Goal: Task Accomplishment & Management: Manage account settings

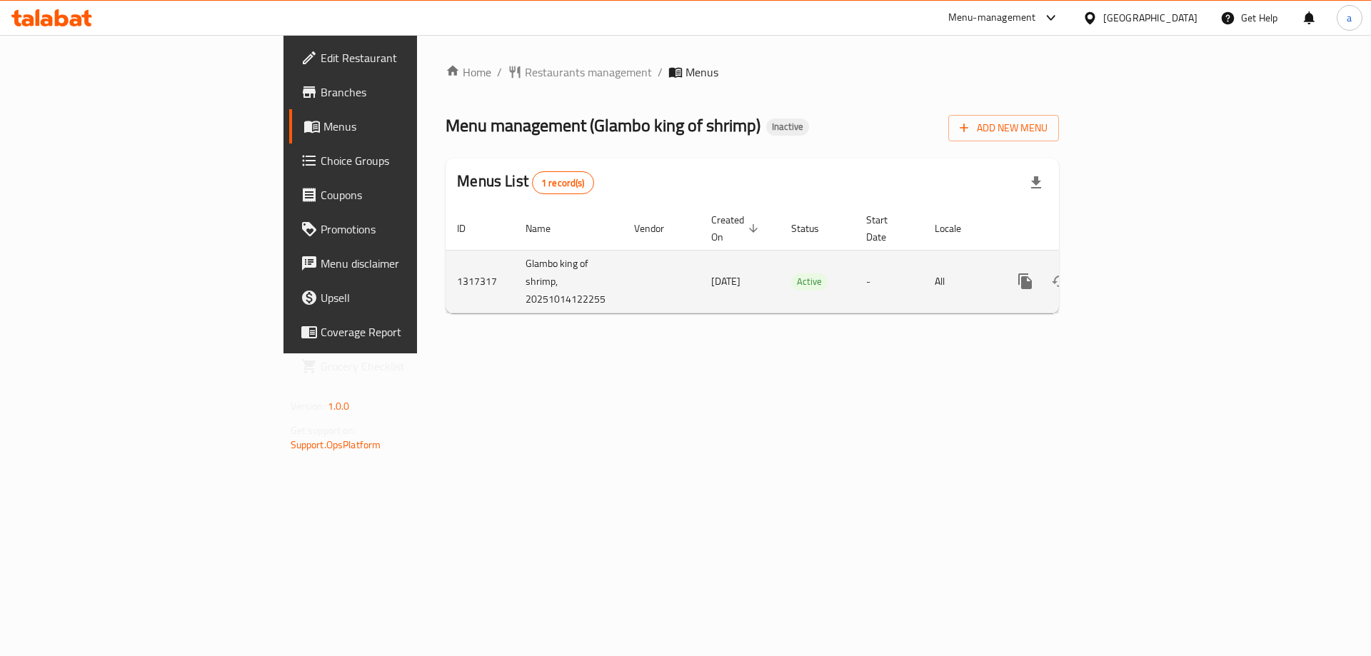
drag, startPoint x: 306, startPoint y: 278, endPoint x: 298, endPoint y: 268, distance: 13.3
click at [445, 278] on td "1317317" at bounding box center [479, 281] width 69 height 63
click at [445, 264] on td "1317317" at bounding box center [479, 281] width 69 height 63
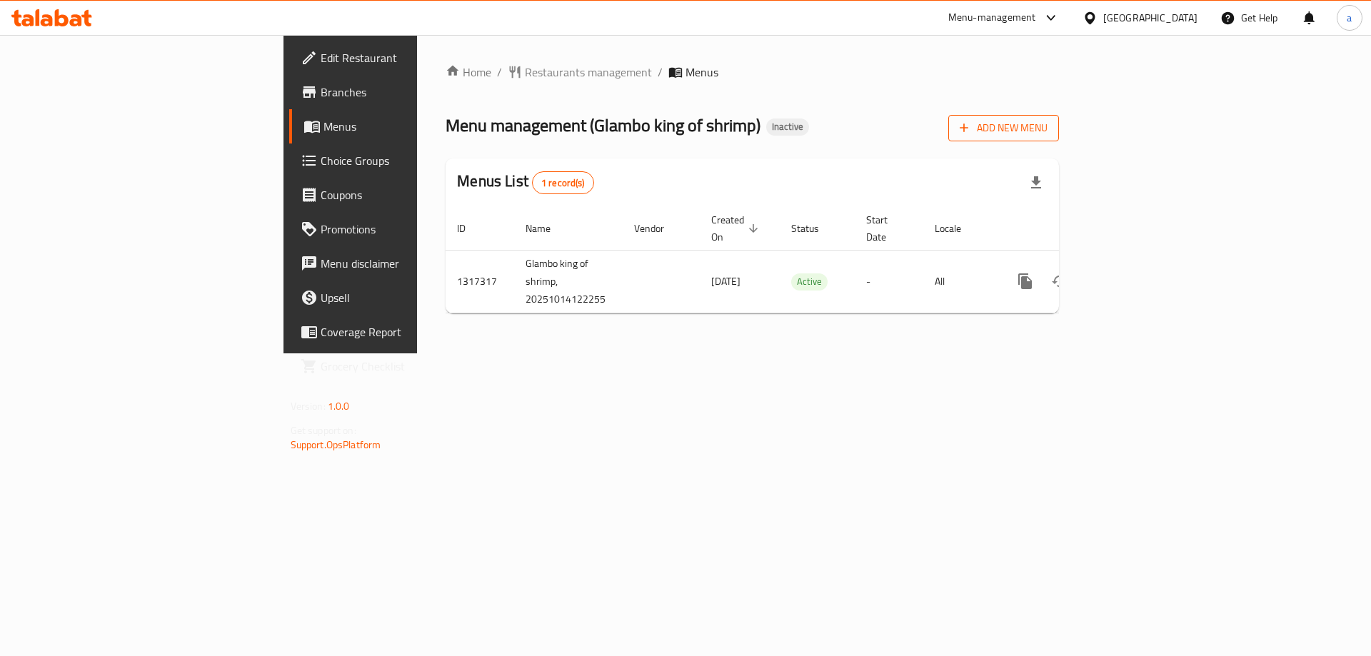
click at [1047, 129] on span "Add New Menu" at bounding box center [1004, 128] width 88 height 18
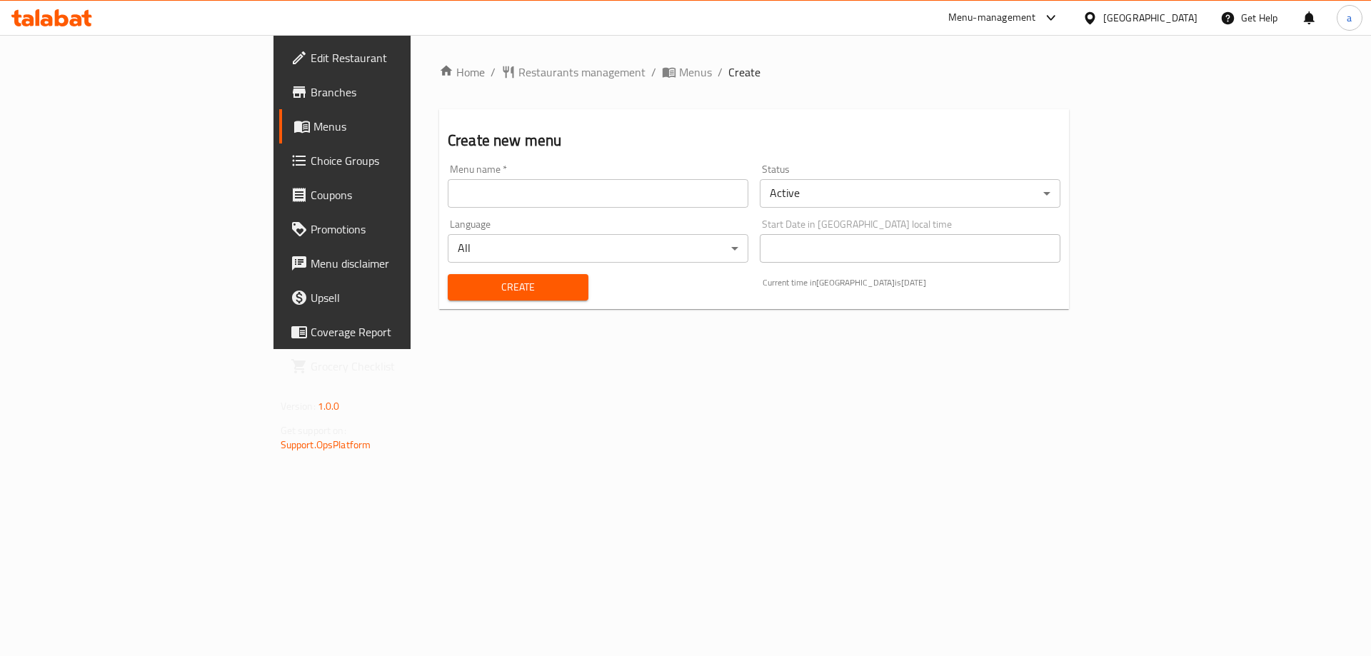
click at [566, 192] on input "text" at bounding box center [598, 193] width 301 height 29
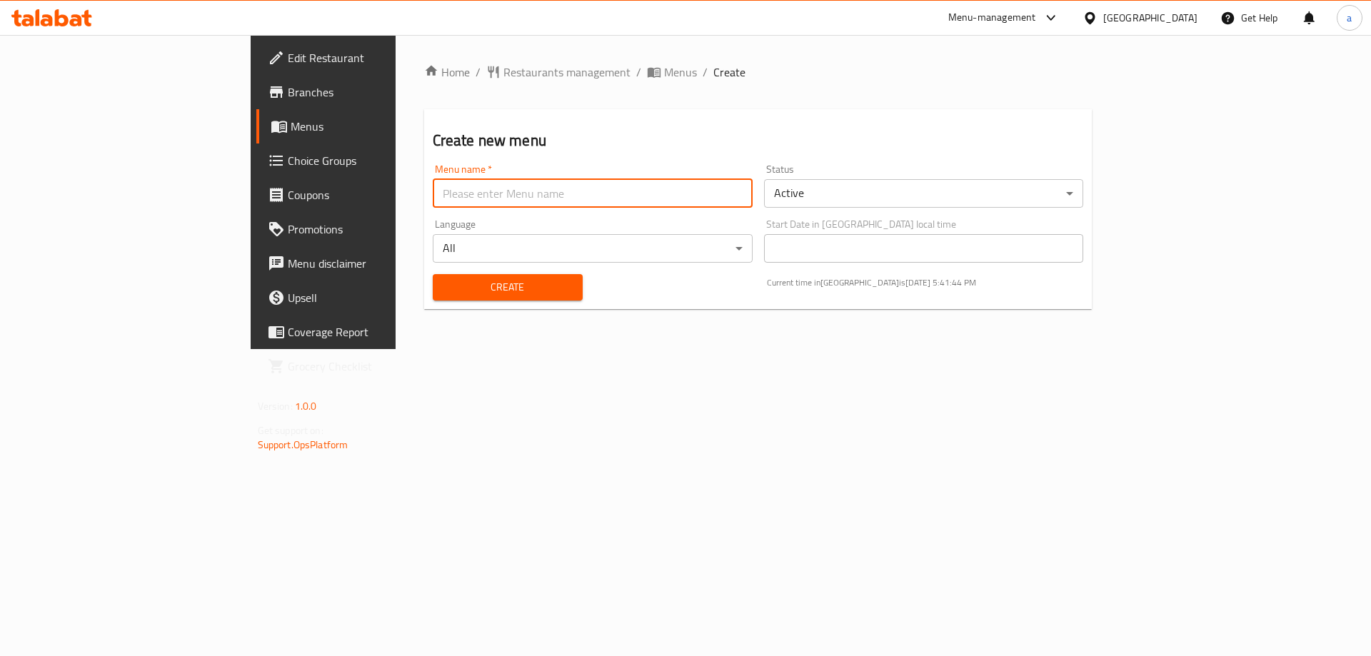
type input "Taha"
click at [433, 277] on button "Create" at bounding box center [508, 287] width 150 height 26
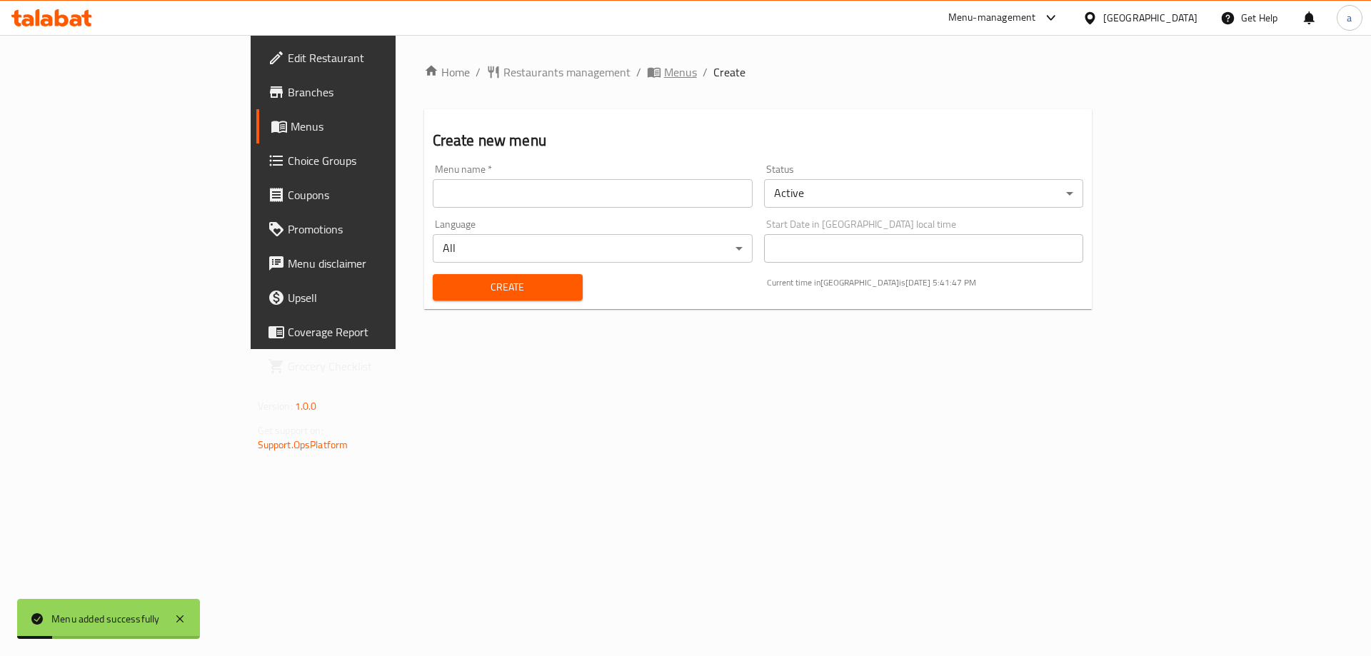
click at [664, 73] on span "Menus" at bounding box center [680, 72] width 33 height 17
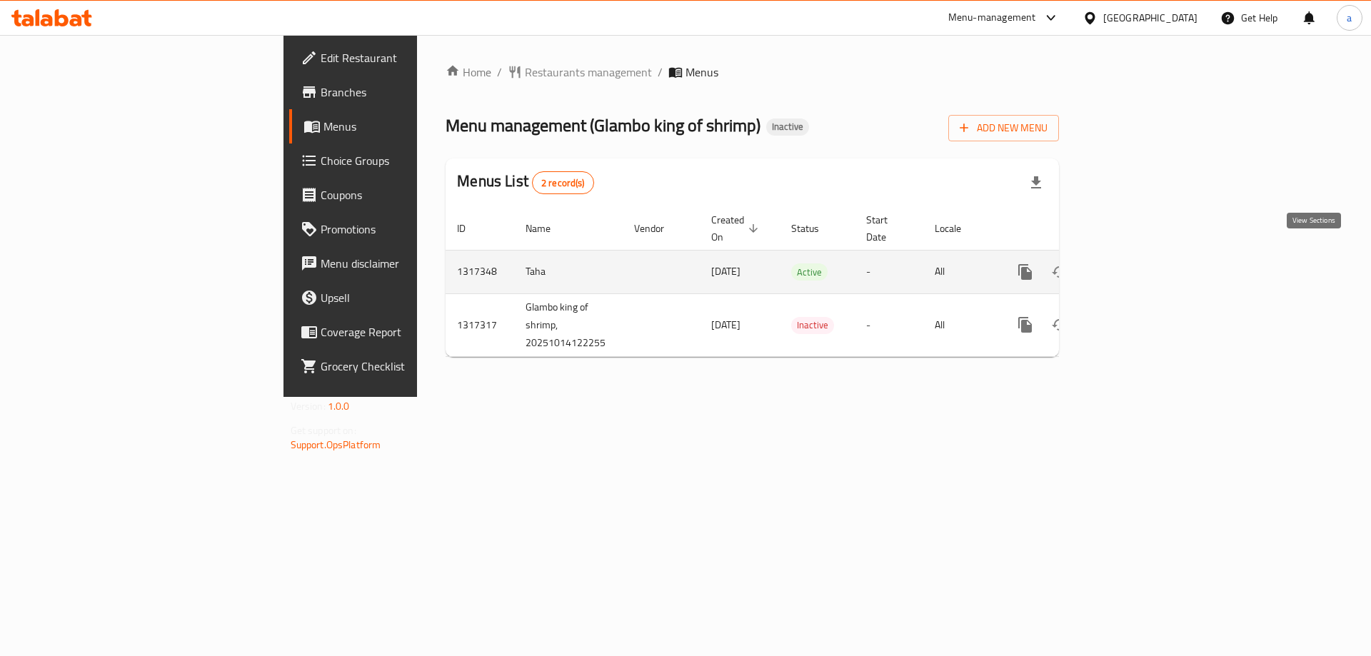
click at [1145, 257] on link "enhanced table" at bounding box center [1128, 272] width 34 height 34
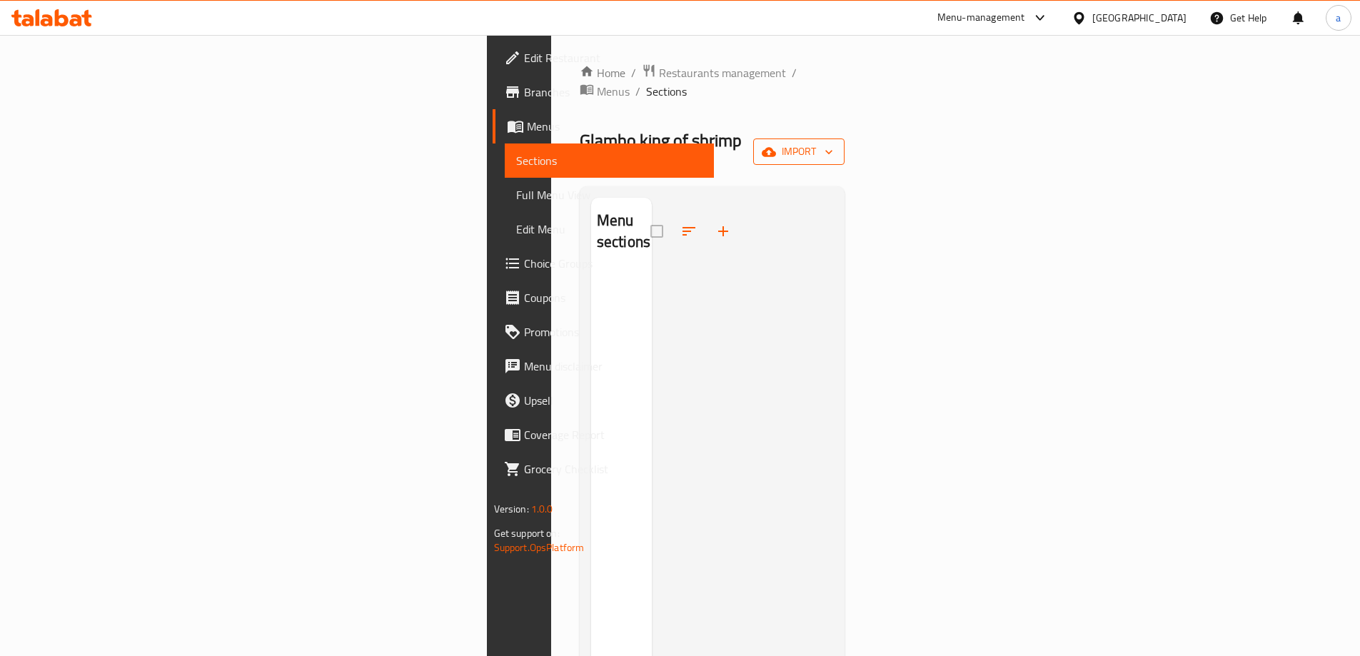
click at [833, 143] on span "import" at bounding box center [799, 152] width 69 height 18
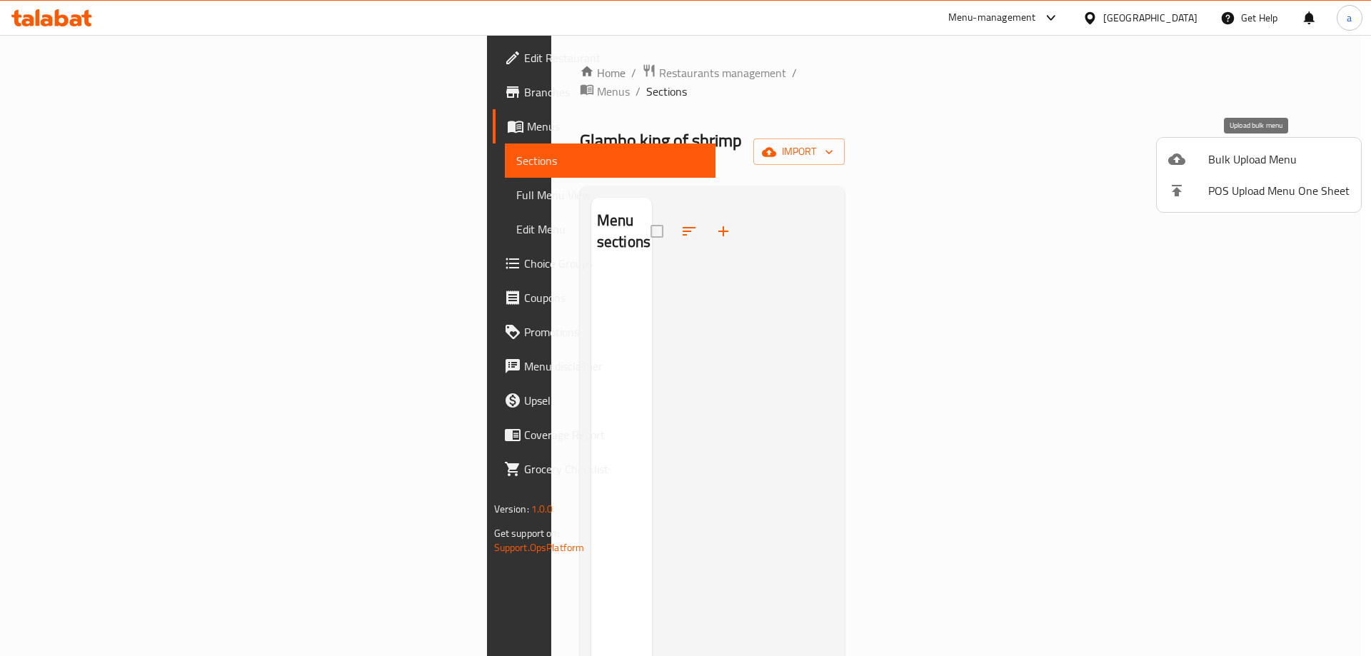
click at [1222, 151] on span "Bulk Upload Menu" at bounding box center [1278, 159] width 141 height 17
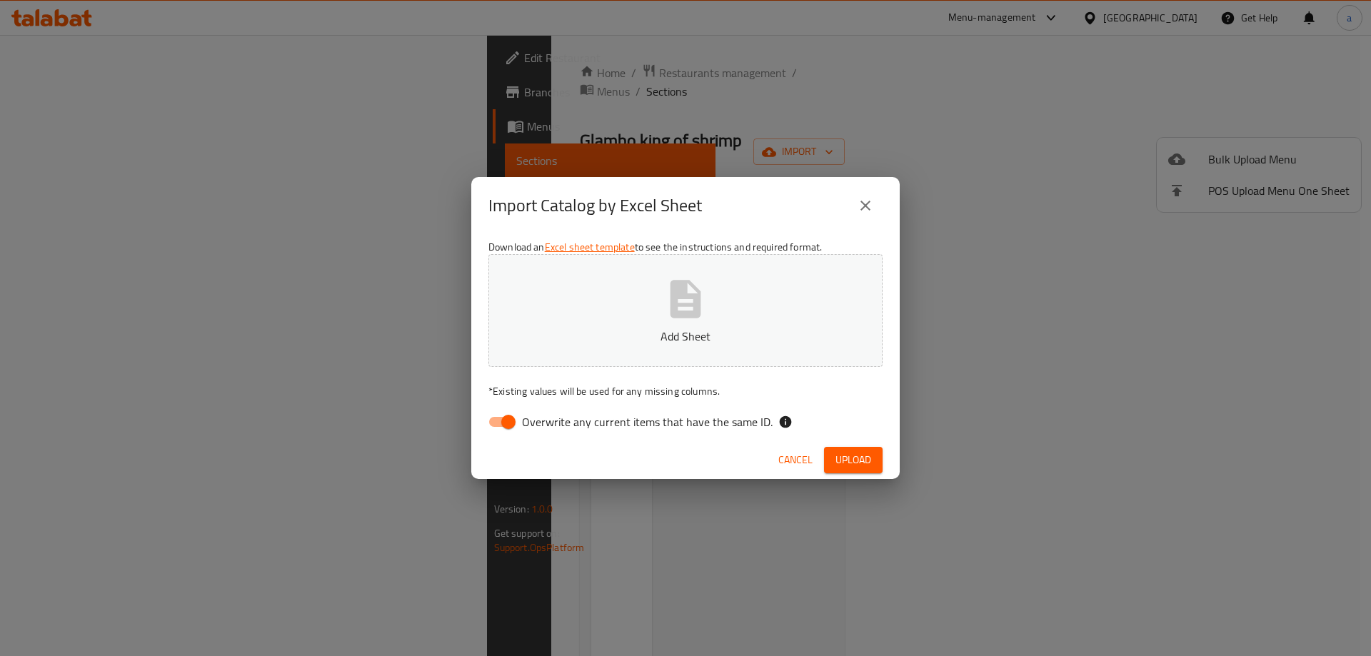
click at [764, 273] on button "Add Sheet" at bounding box center [685, 310] width 394 height 113
drag, startPoint x: 520, startPoint y: 419, endPoint x: 530, endPoint y: 421, distance: 10.2
click at [520, 419] on input "Overwrite any current items that have the same ID." at bounding box center [508, 421] width 81 height 27
checkbox input "false"
click at [857, 460] on span "Upload" at bounding box center [853, 460] width 36 height 18
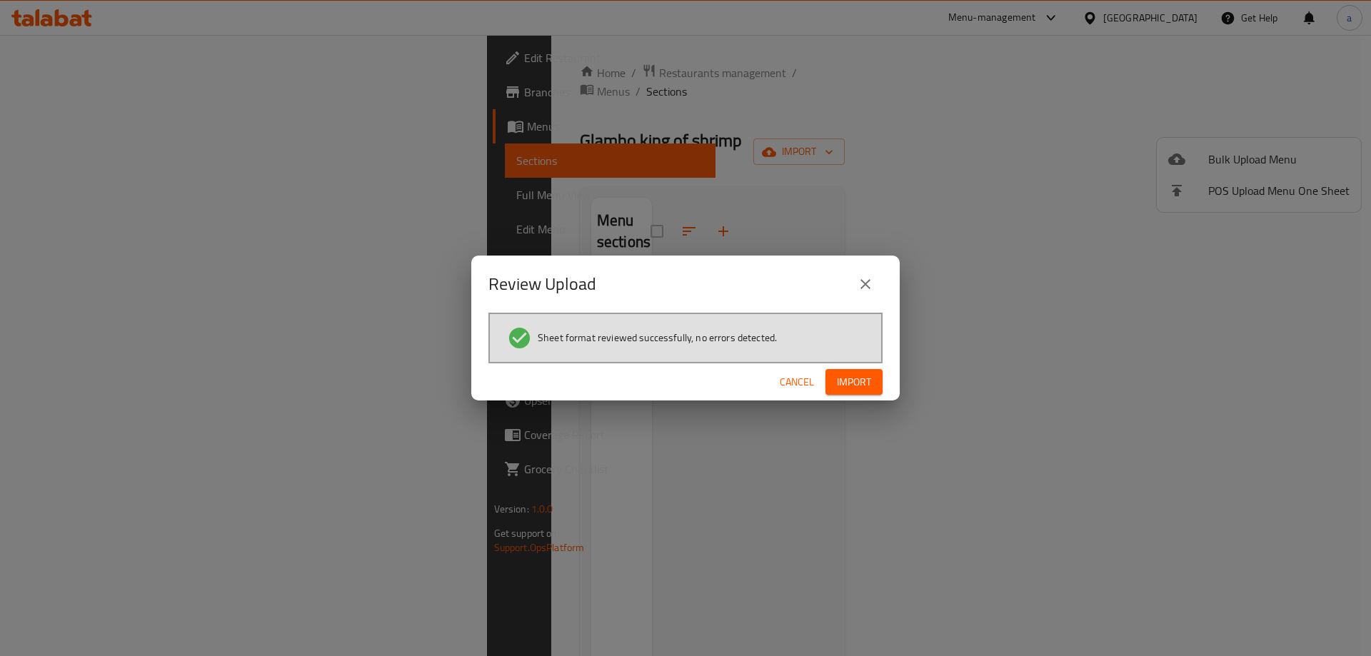
click at [855, 383] on span "Import" at bounding box center [854, 382] width 34 height 18
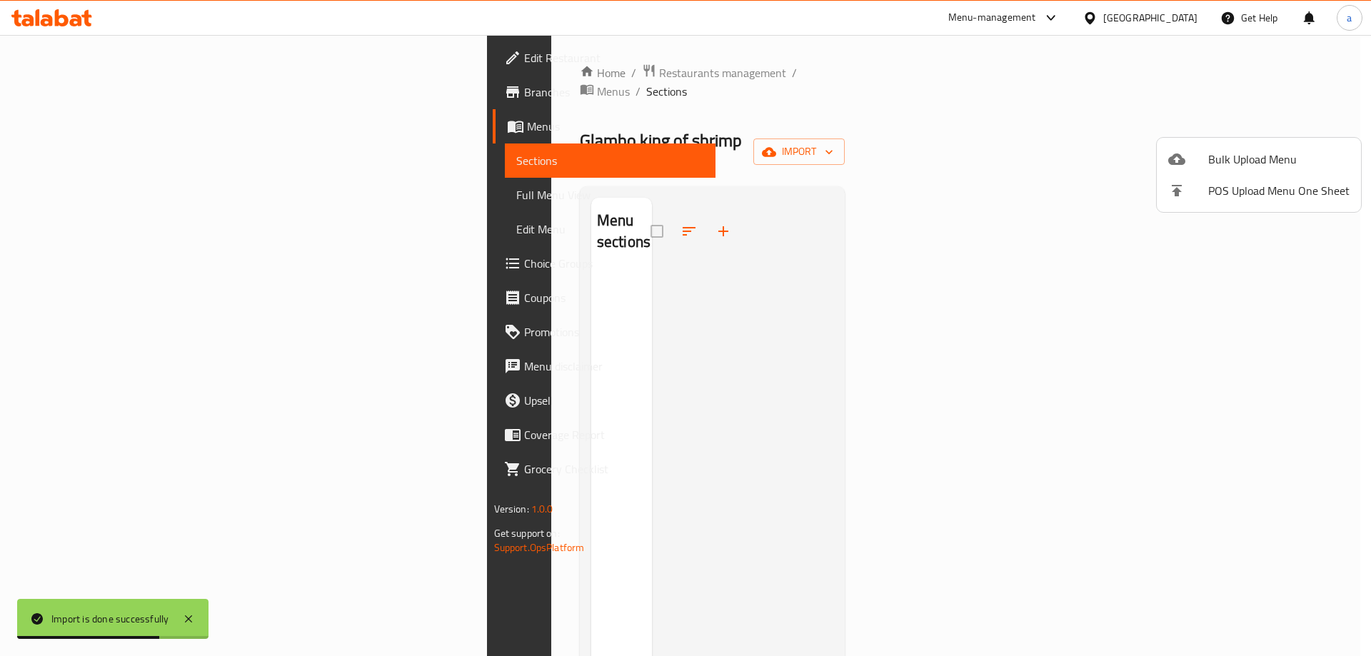
click at [106, 198] on div at bounding box center [685, 328] width 1371 height 656
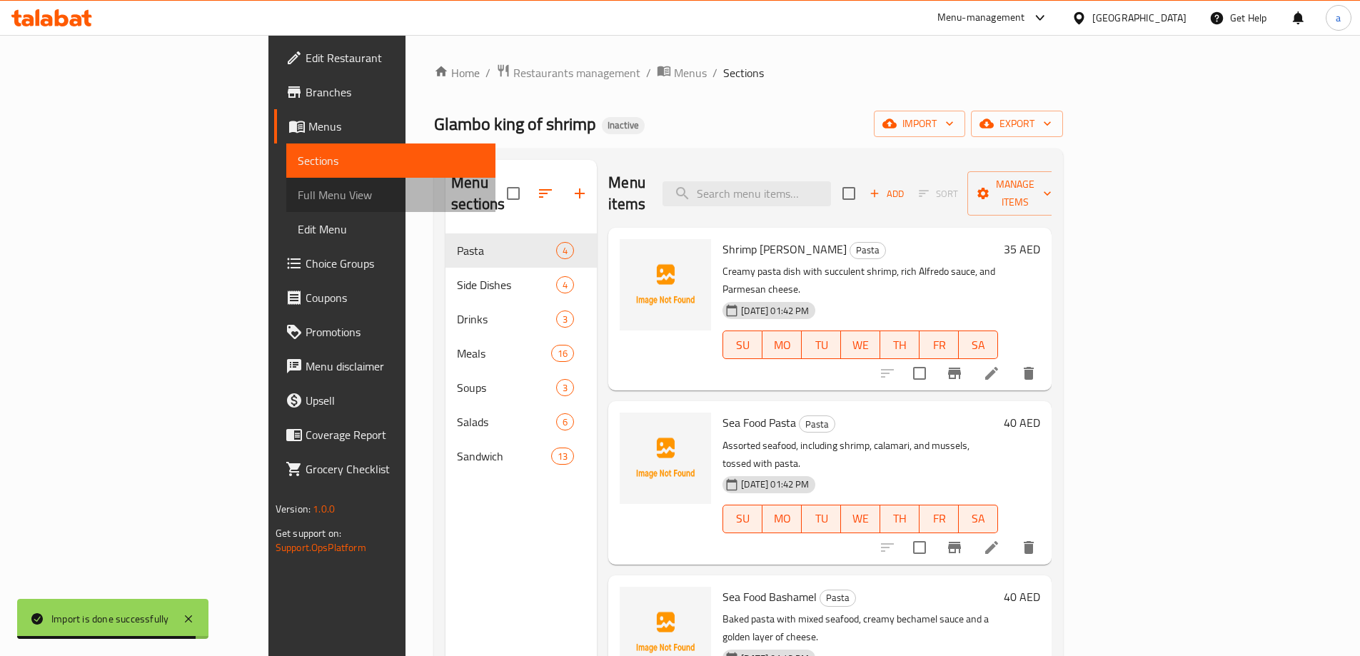
click at [298, 198] on span "Full Menu View" at bounding box center [391, 194] width 186 height 17
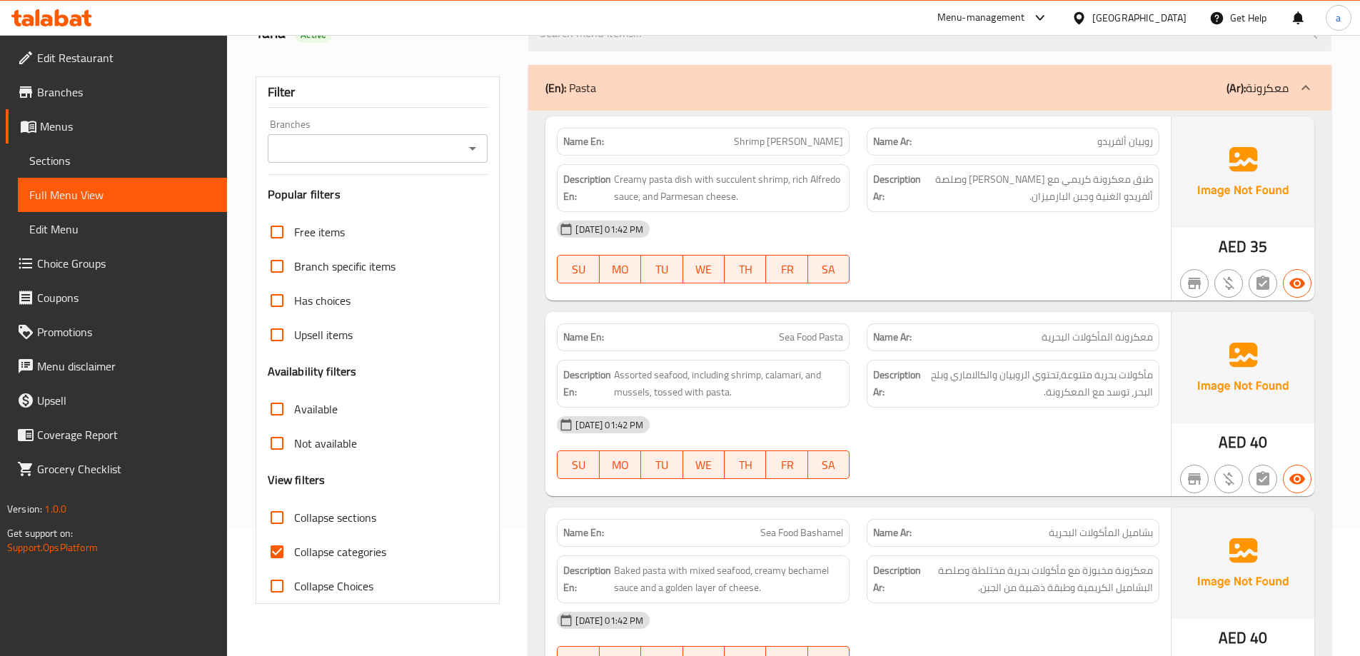
scroll to position [286, 0]
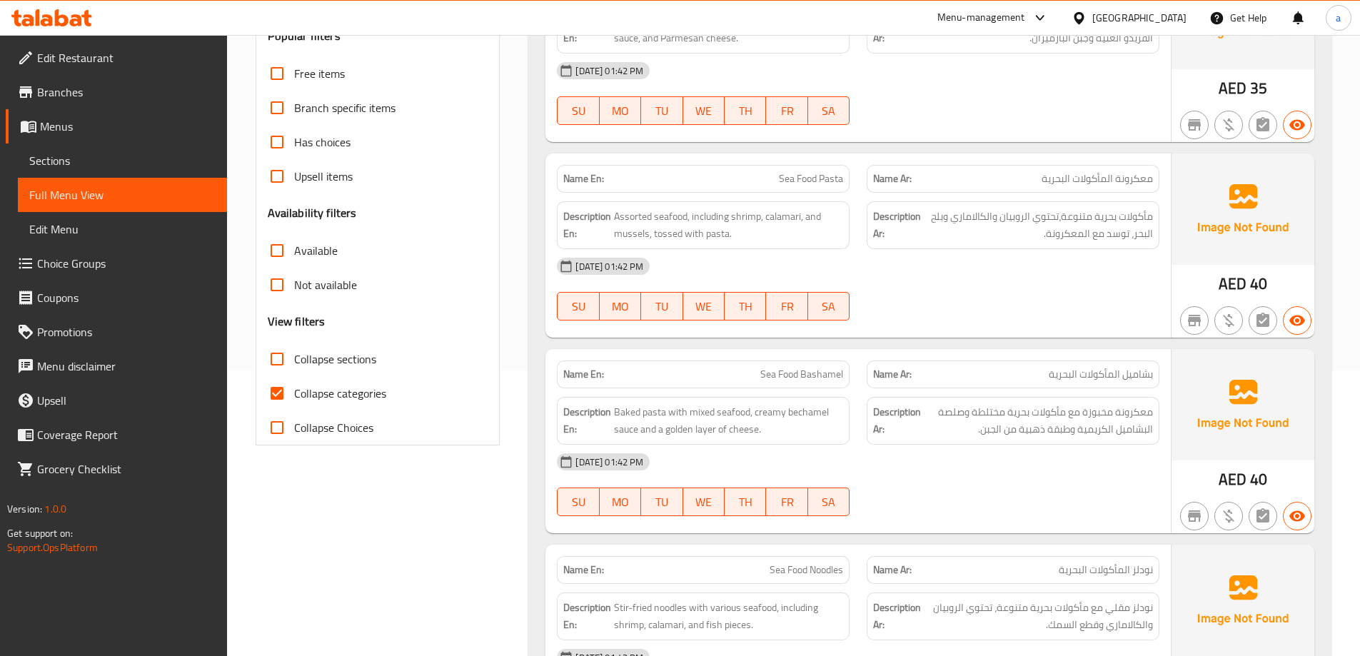
click at [331, 357] on span "Collapse sections" at bounding box center [335, 359] width 82 height 17
click at [294, 357] on input "Collapse sections" at bounding box center [277, 359] width 34 height 34
checkbox input "true"
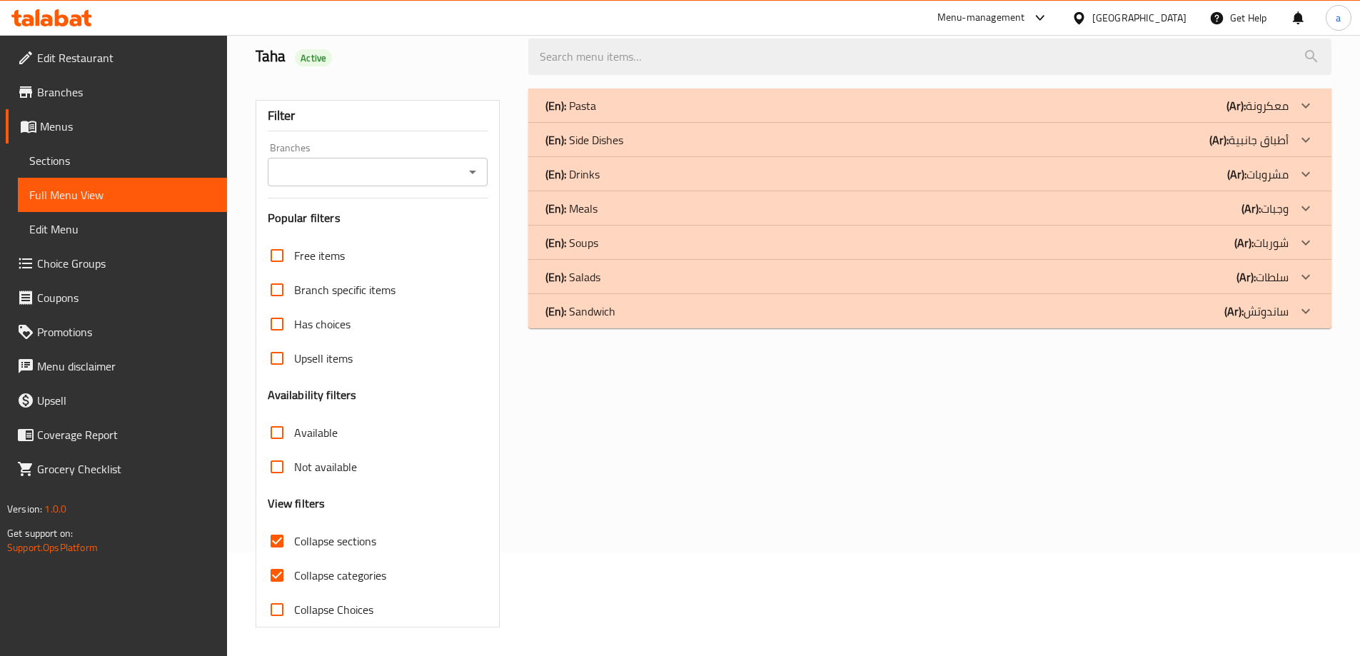
click at [336, 567] on span "Collapse categories" at bounding box center [340, 575] width 92 height 17
click at [294, 558] on input "Collapse categories" at bounding box center [277, 575] width 34 height 34
checkbox input "false"
drag, startPoint x: 716, startPoint y: 312, endPoint x: 684, endPoint y: 309, distance: 32.3
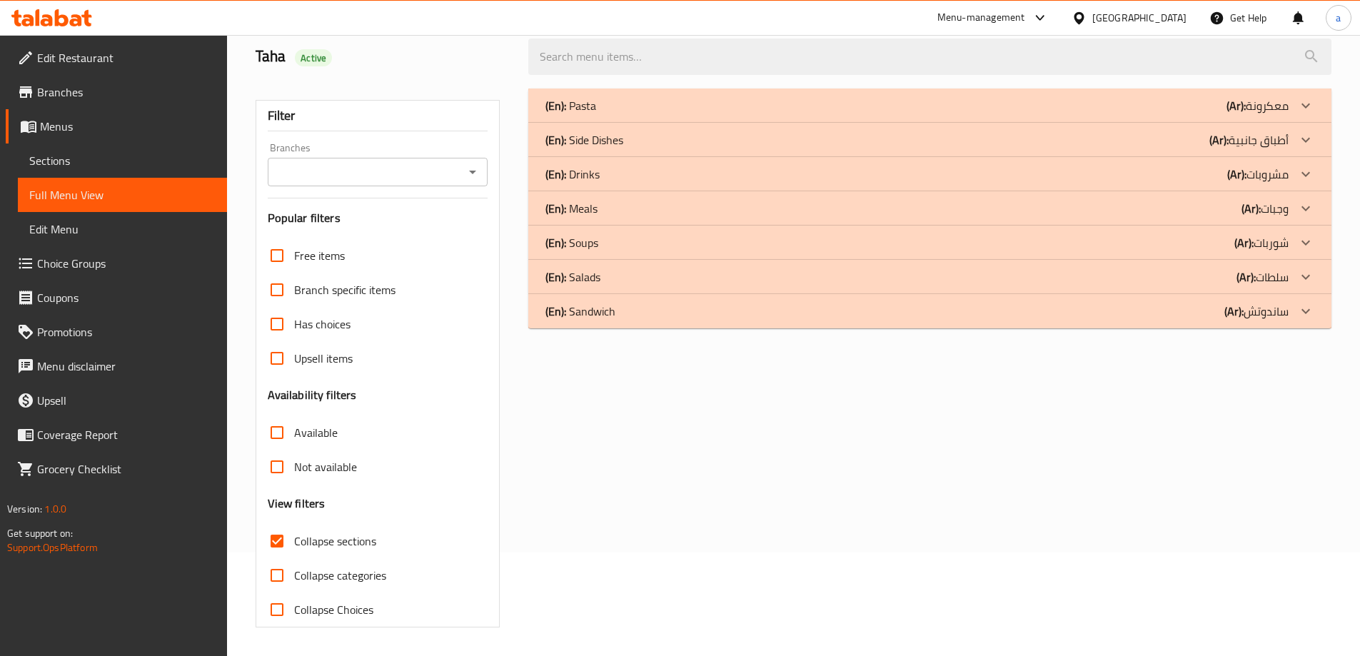
click at [716, 312] on div "(En): Sandwich (Ar): ساندوتش" at bounding box center [916, 311] width 743 height 17
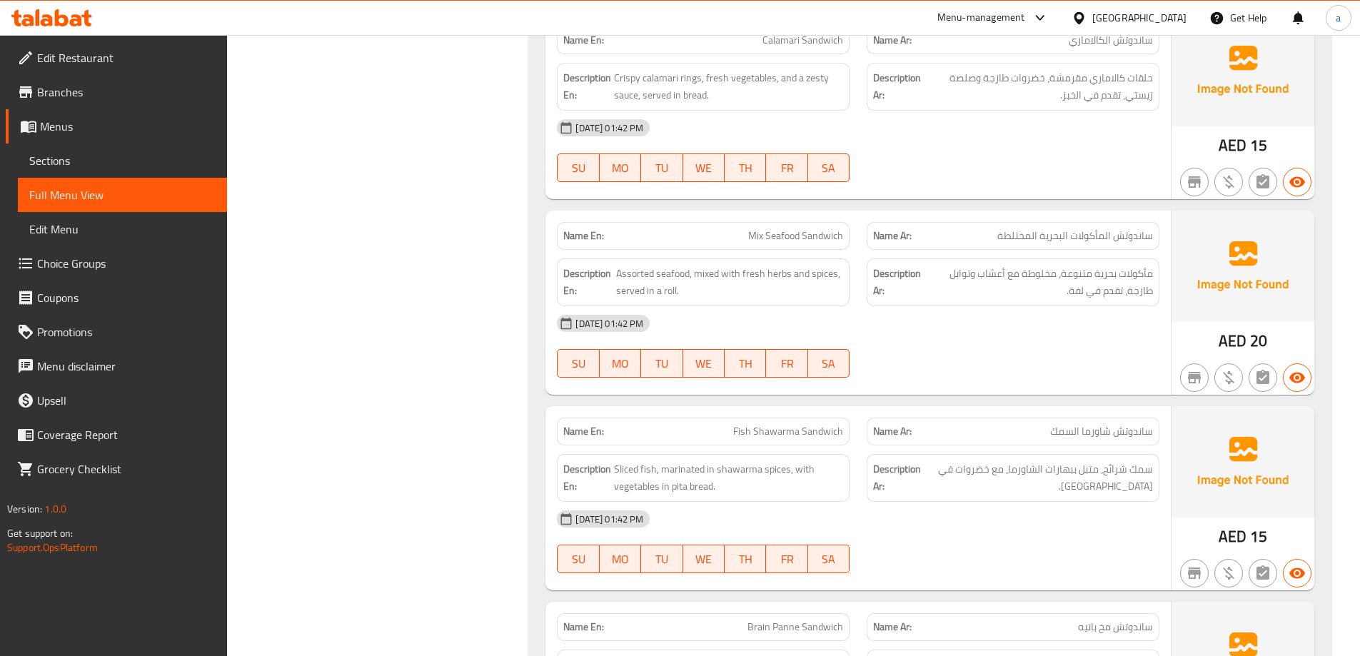
scroll to position [843, 0]
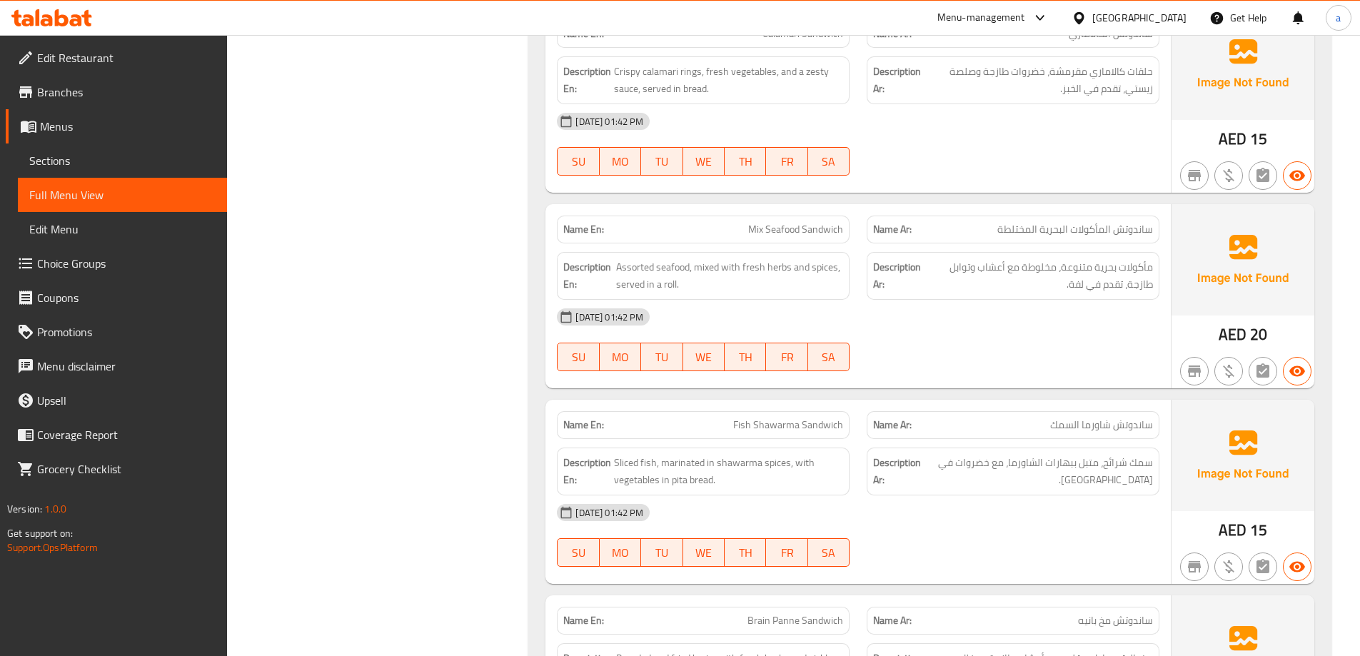
click at [1059, 232] on span "ساندوتش المأكولات البحرية المختلطة" at bounding box center [1075, 229] width 156 height 15
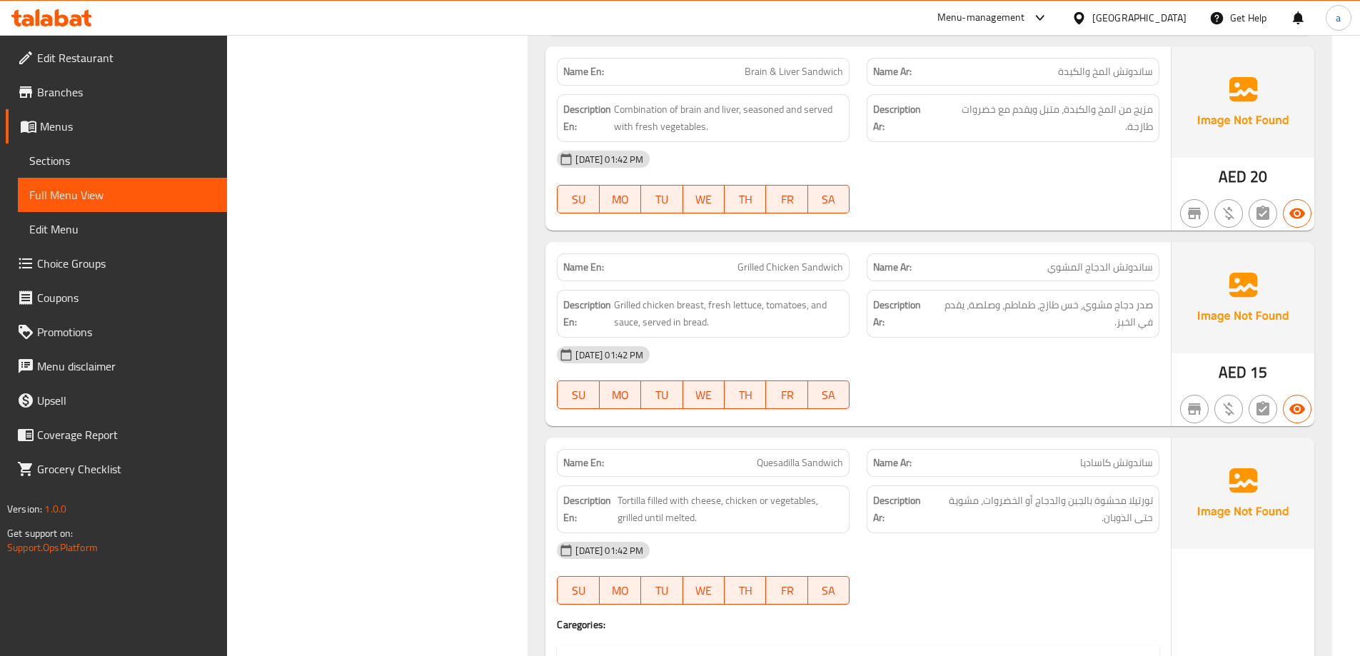
scroll to position [2200, 0]
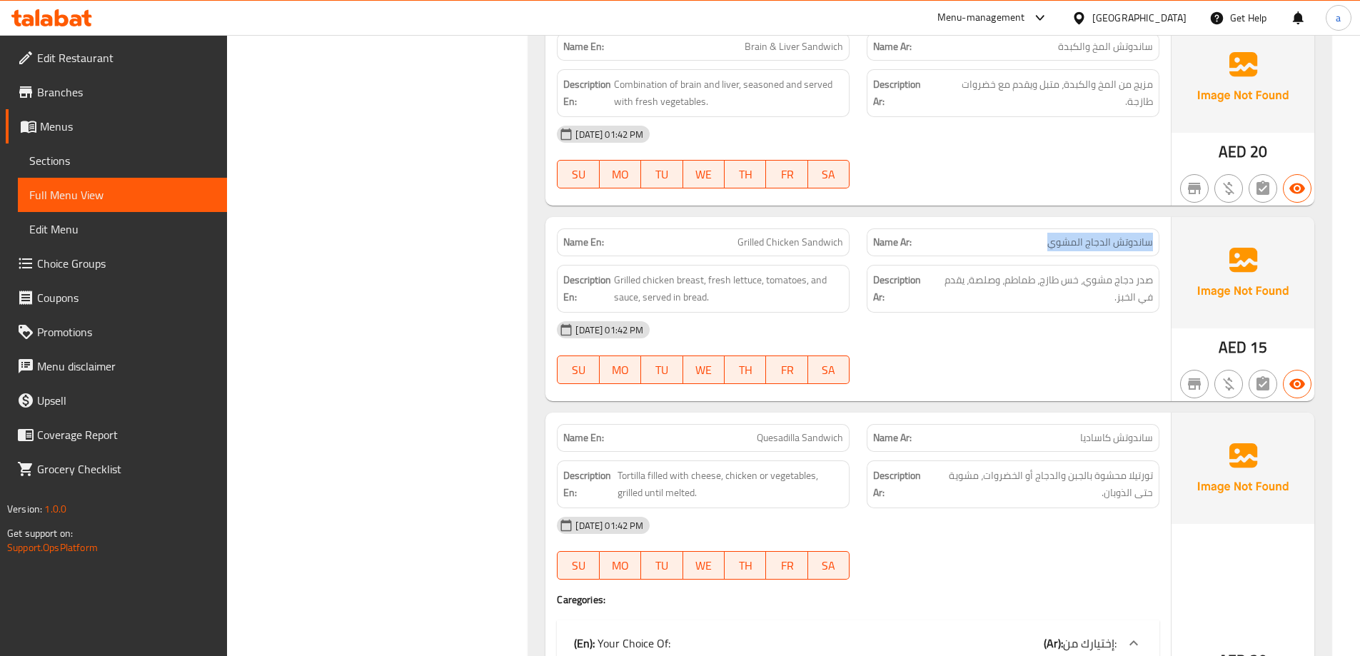
drag, startPoint x: 1052, startPoint y: 247, endPoint x: 1149, endPoint y: 251, distance: 97.9
click at [1149, 251] on div "Name Ar: ساندوتش الدجاج المشوي" at bounding box center [1013, 242] width 293 height 28
drag, startPoint x: 840, startPoint y: 248, endPoint x: 732, endPoint y: 233, distance: 108.8
click at [732, 233] on div "Name En: Grilled Chicken Sandwich" at bounding box center [703, 242] width 293 height 28
click at [728, 249] on p "Name En: Grilled Chicken Sandwich" at bounding box center [703, 242] width 280 height 15
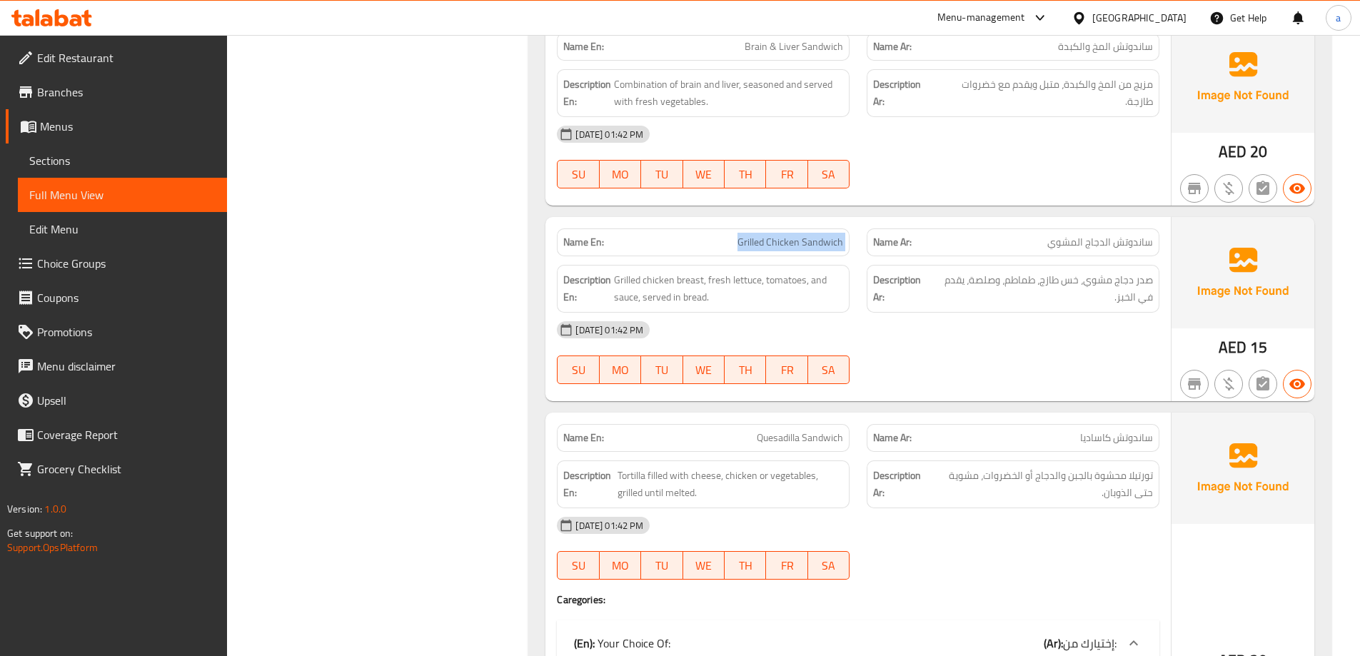
drag, startPoint x: 728, startPoint y: 249, endPoint x: 845, endPoint y: 249, distance: 116.4
click at [845, 249] on div "Name En: Grilled Chicken Sandwich" at bounding box center [703, 242] width 293 height 28
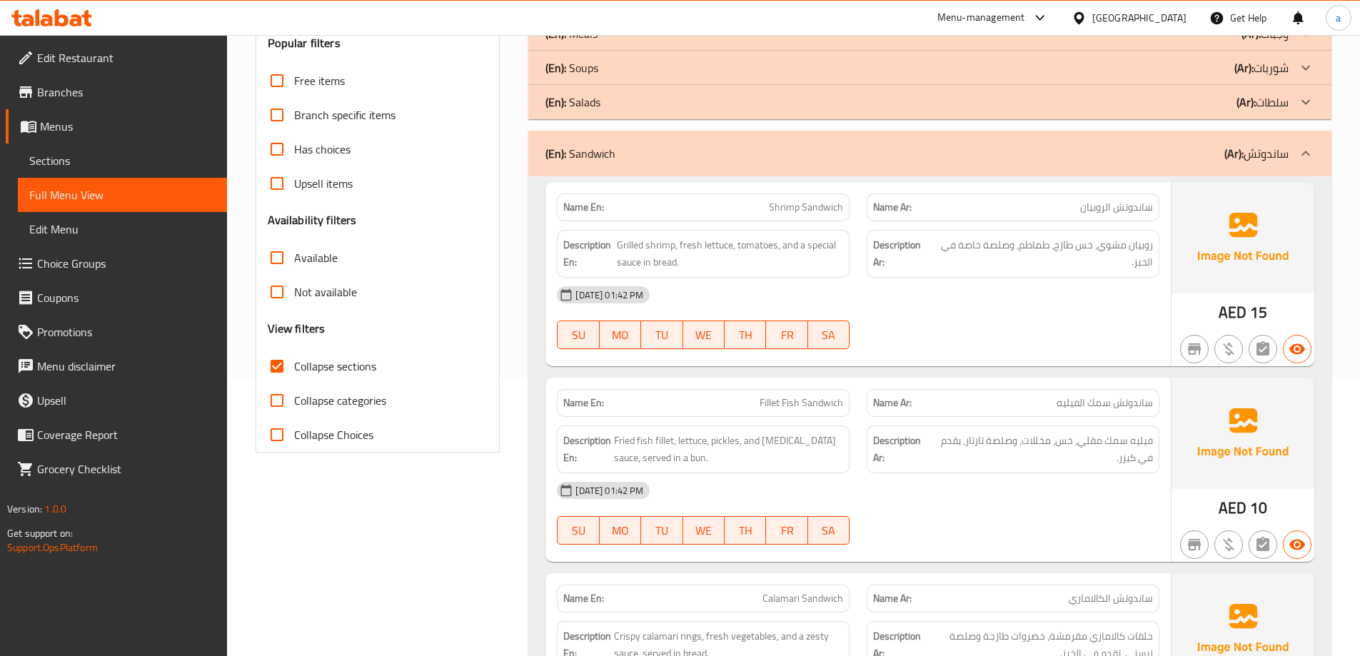
scroll to position [58, 0]
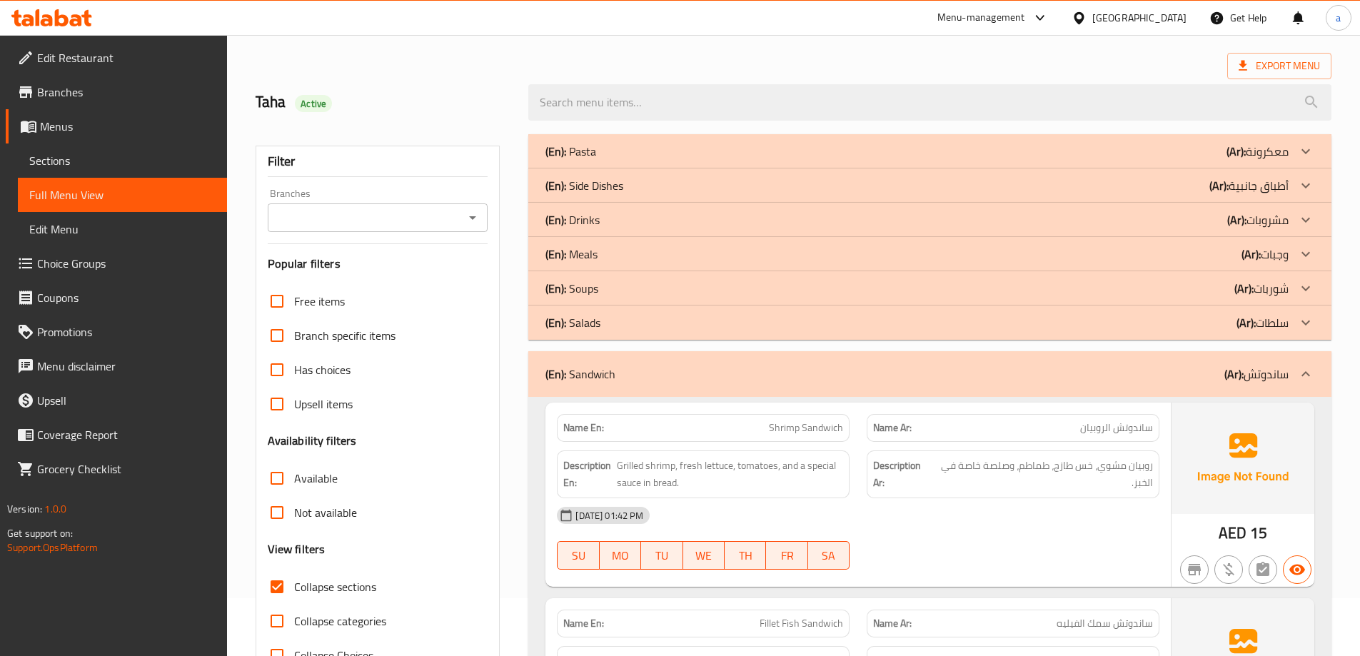
click at [897, 329] on div "(En): Salads (Ar): سلطات" at bounding box center [916, 322] width 743 height 17
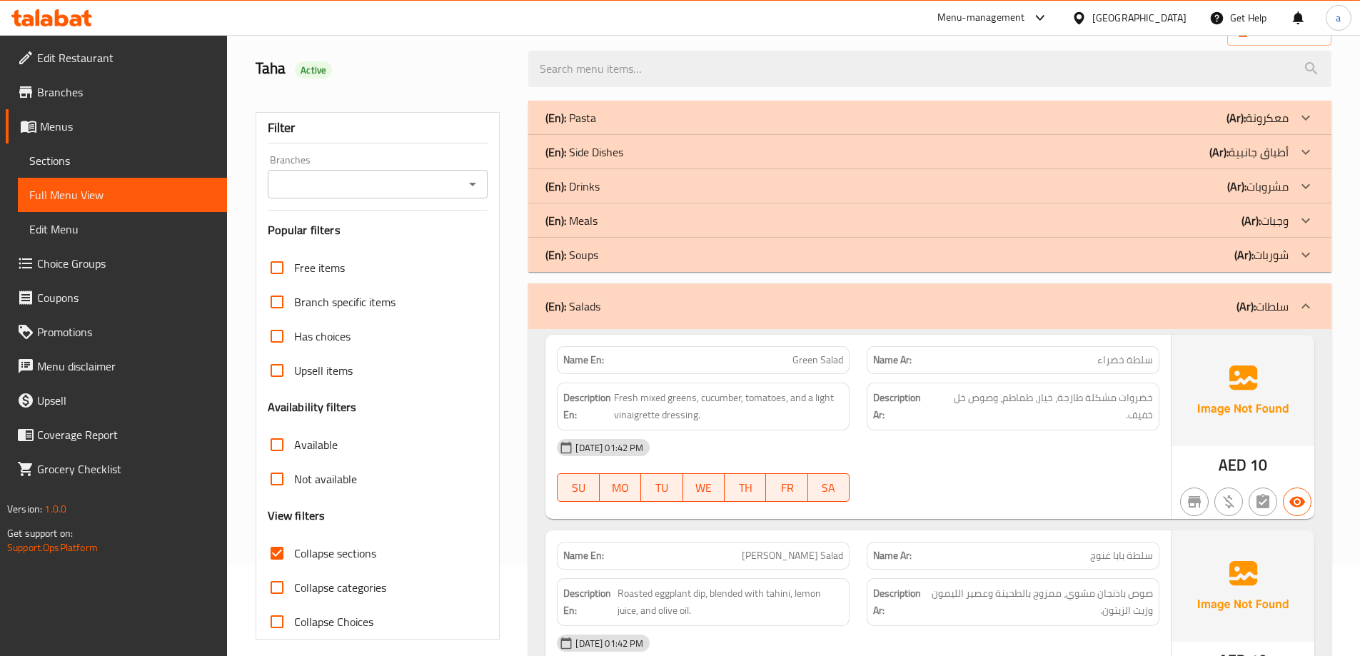
scroll to position [0, 0]
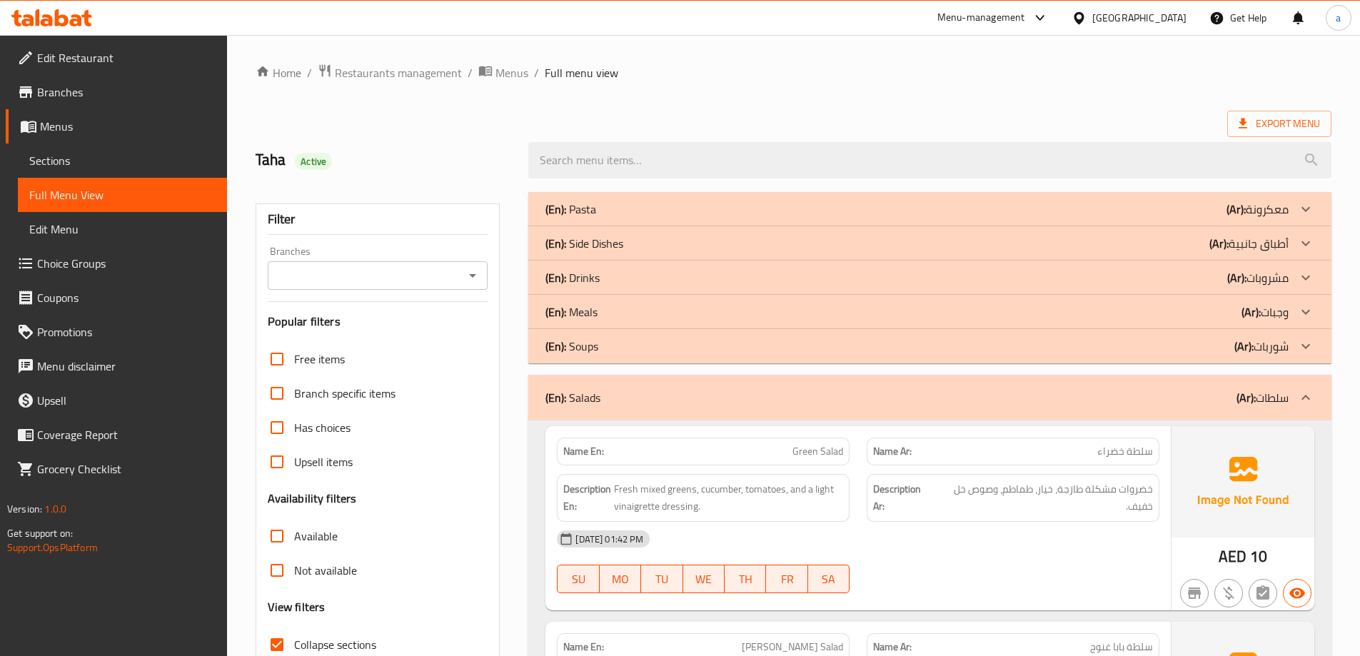
click at [581, 338] on p "(En): Soups" at bounding box center [571, 346] width 53 height 17
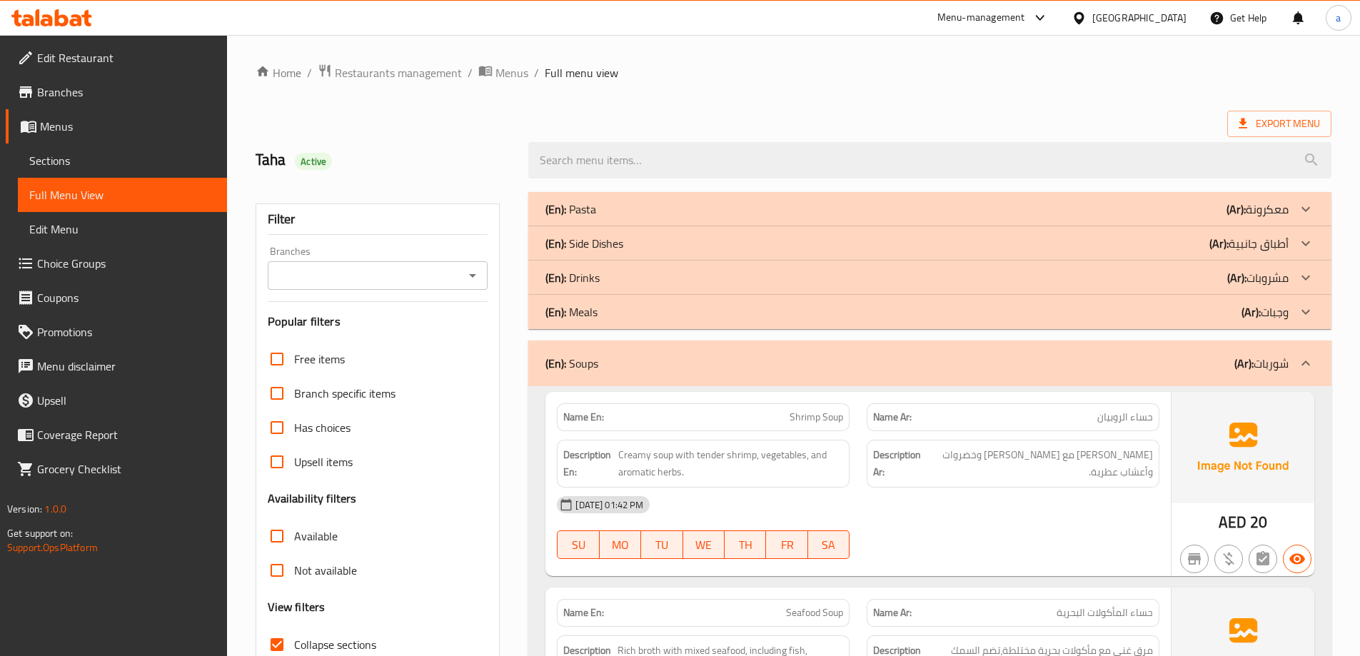
click at [1217, 307] on div "(En): Meals (Ar): وجبات" at bounding box center [916, 311] width 743 height 17
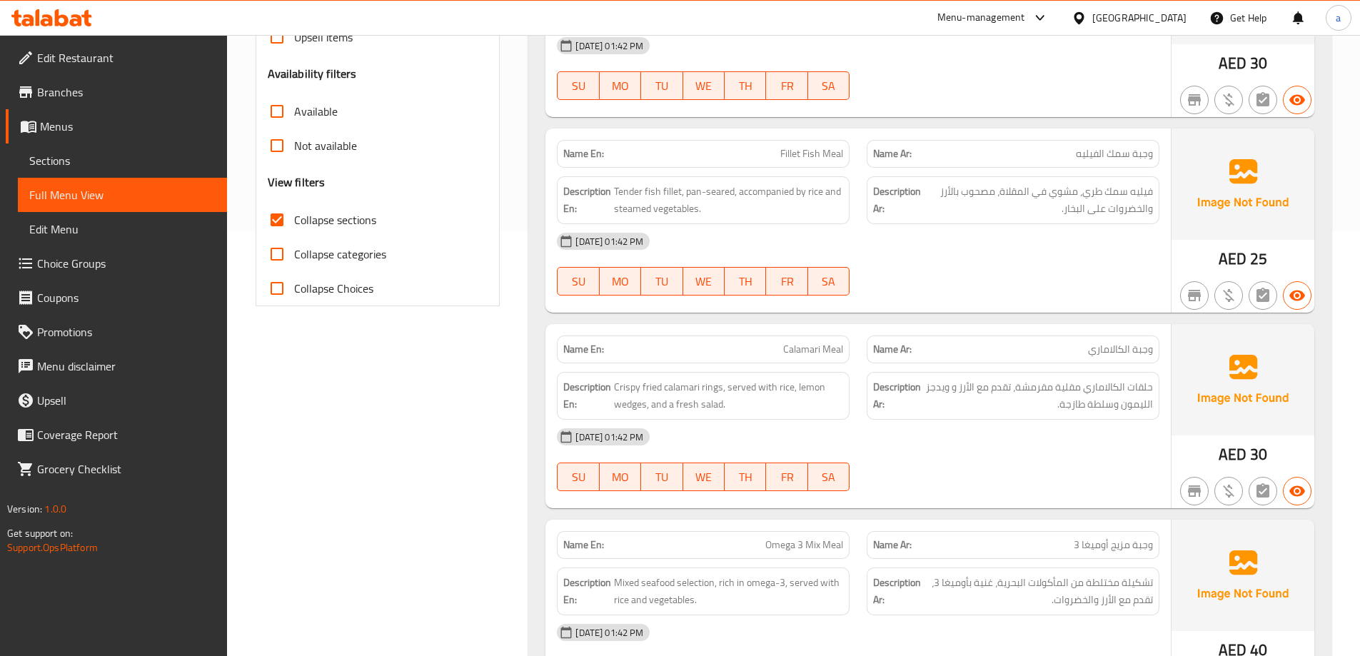
scroll to position [428, 0]
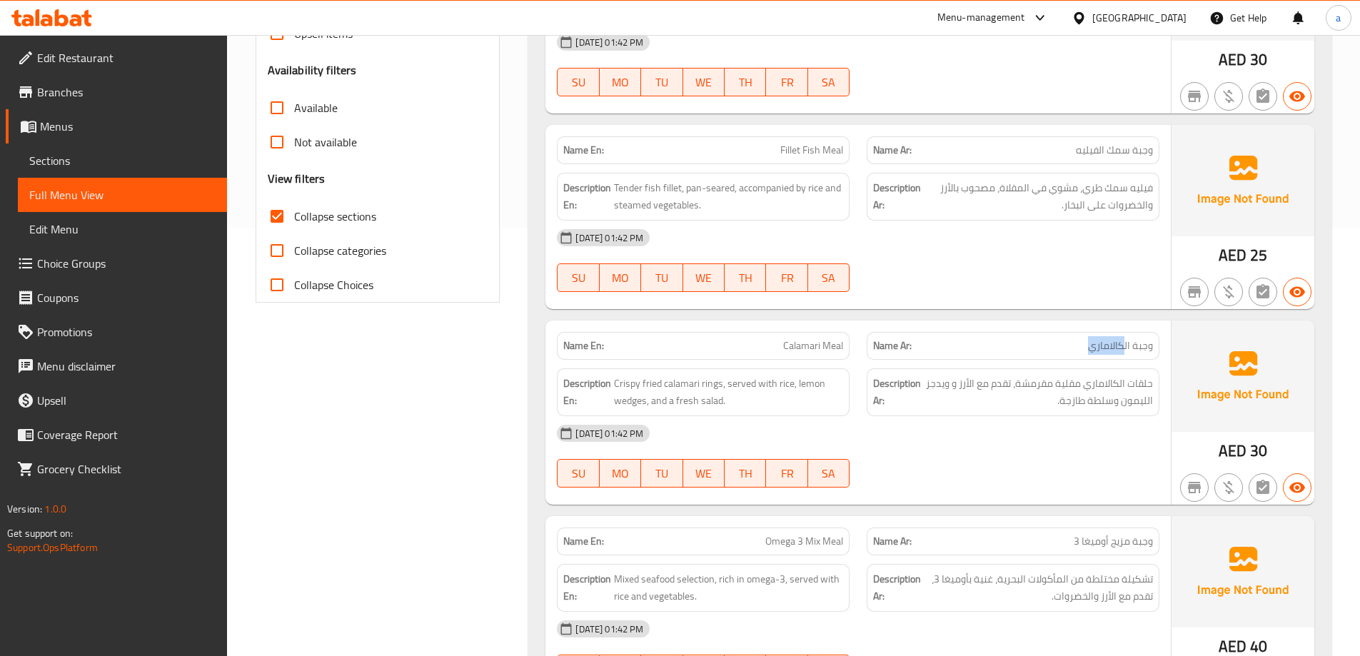
drag, startPoint x: 1071, startPoint y: 342, endPoint x: 1127, endPoint y: 346, distance: 55.8
click at [1123, 343] on p "Name Ar: [PERSON_NAME]" at bounding box center [1013, 345] width 280 height 15
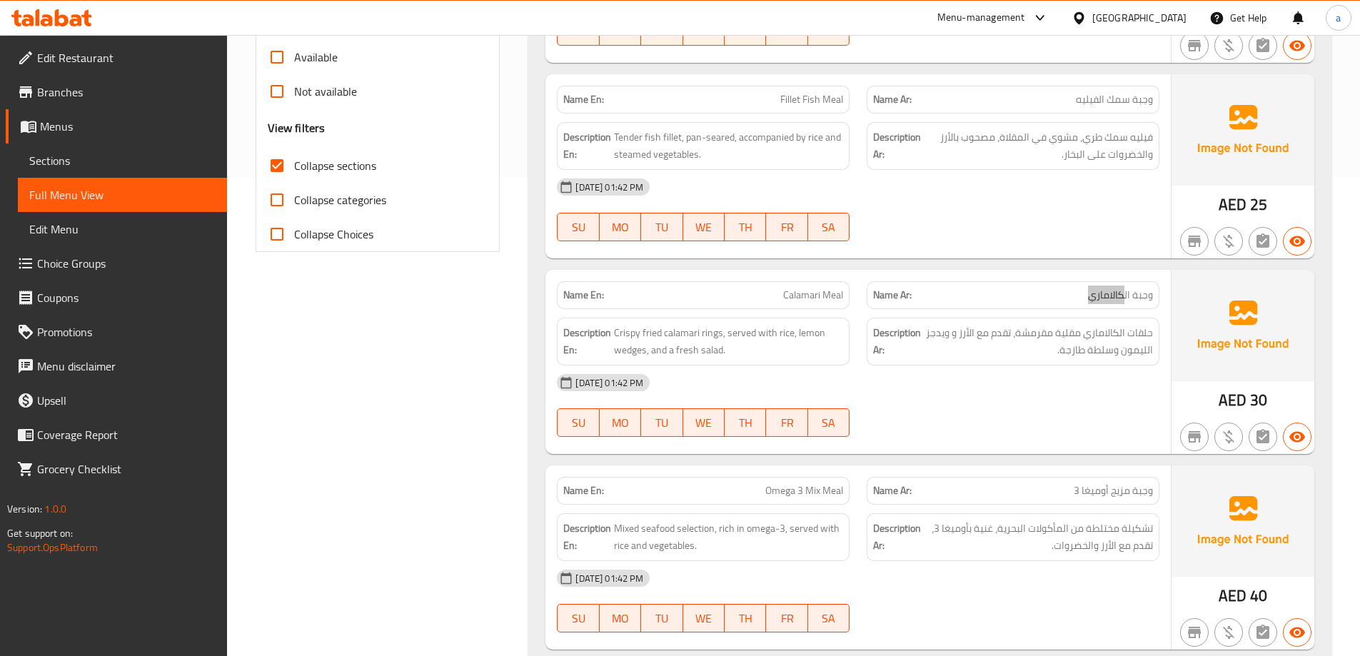
scroll to position [643, 0]
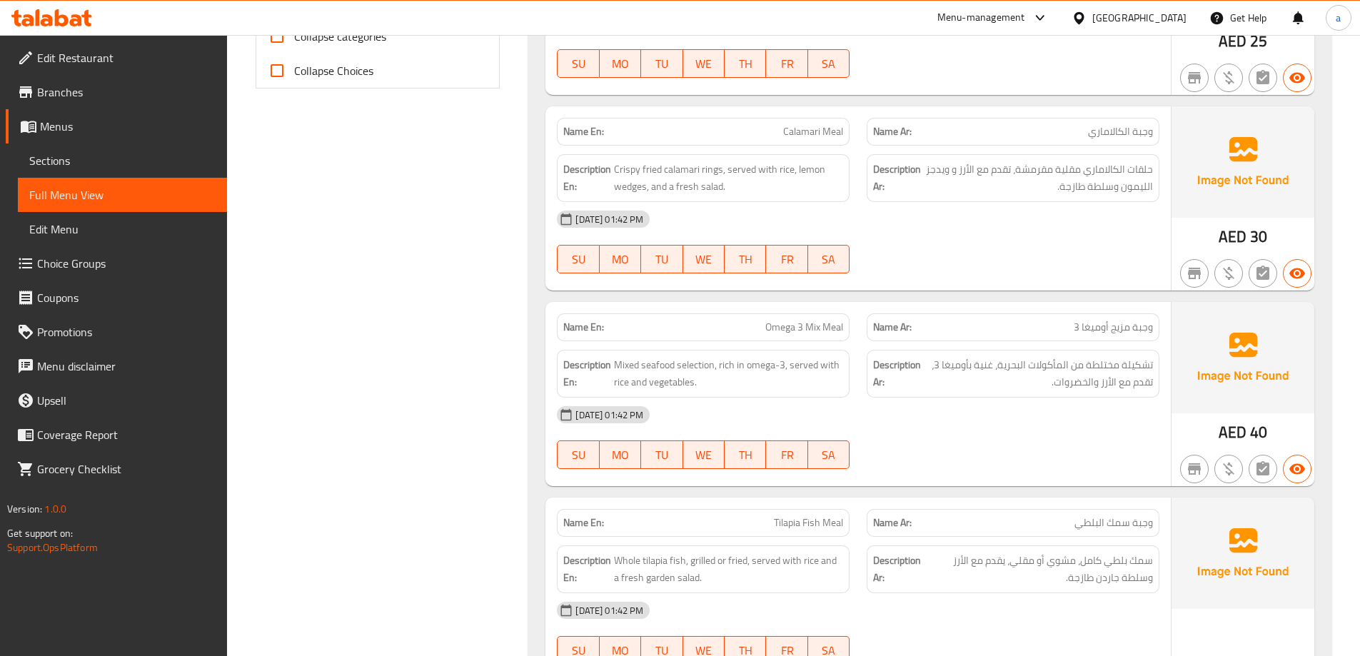
click at [1086, 343] on div "Description Ar: تشكيلة مختلطة من المأكولات البحرية، غنية بأوميغا 3، تقدم مع الأ…" at bounding box center [1013, 373] width 310 height 65
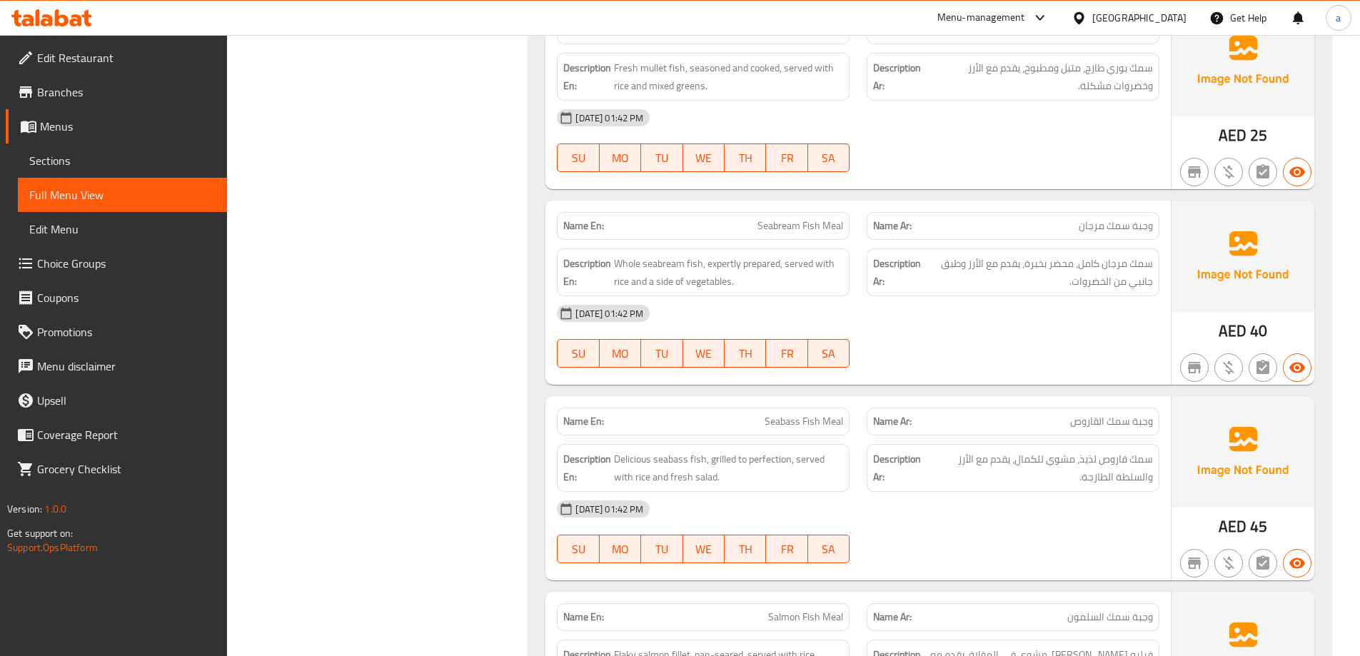
scroll to position [1571, 0]
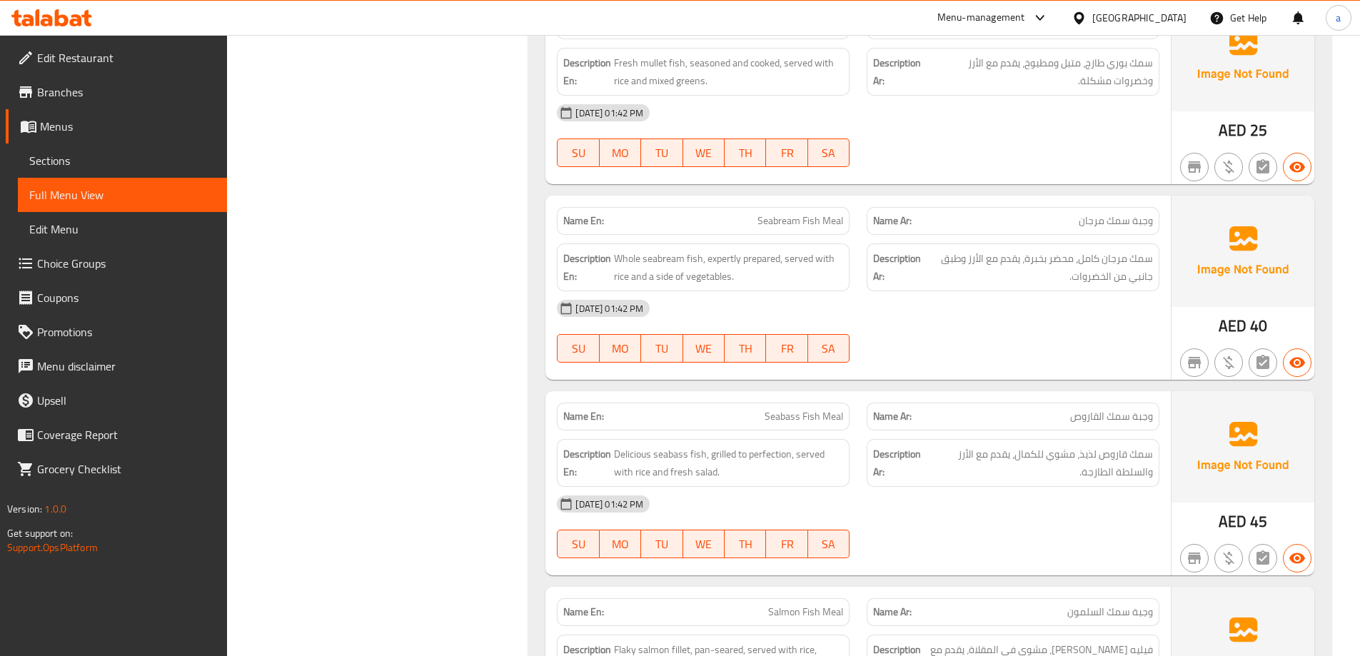
drag, startPoint x: 1141, startPoint y: 291, endPoint x: 1135, endPoint y: 276, distance: 15.4
click at [1135, 276] on span "سمك مرجان كامل، محضر بخبرة، يقدم مع الأرز وطبق جانبي من الخضروات." at bounding box center [1038, 267] width 229 height 35
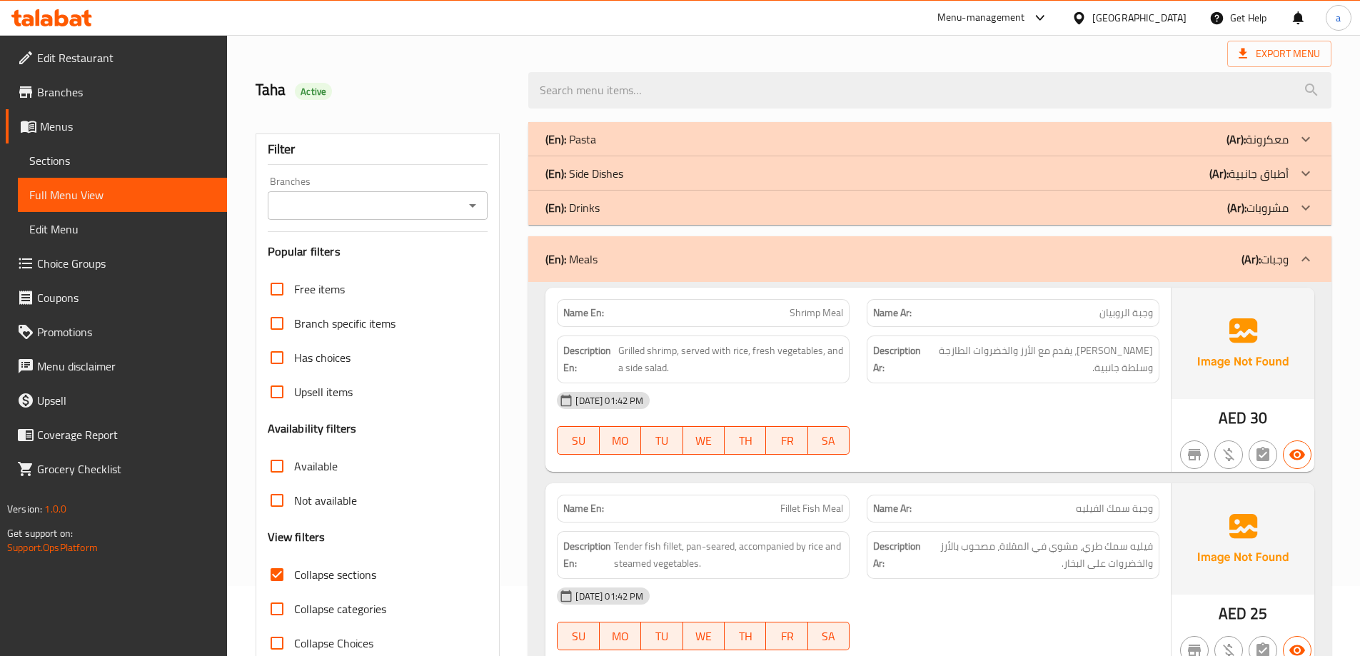
scroll to position [0, 0]
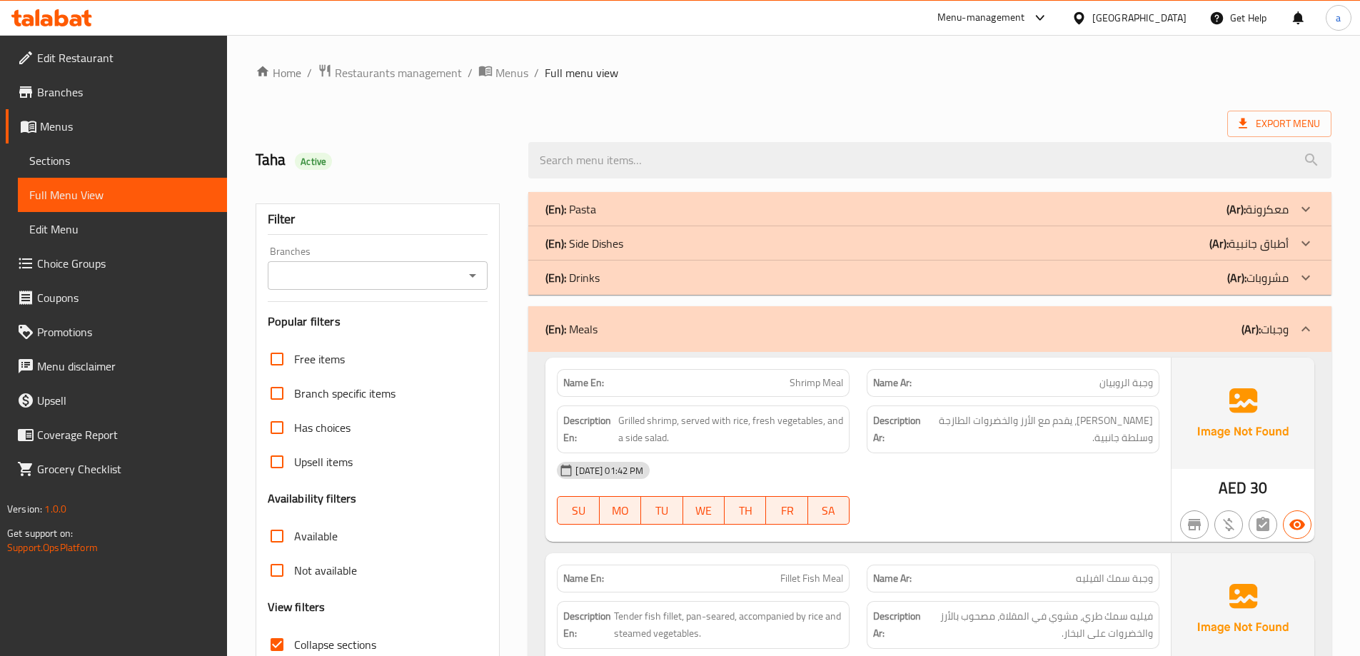
click at [775, 282] on div "(En): Drinks (Ar): مشروبات" at bounding box center [916, 277] width 743 height 17
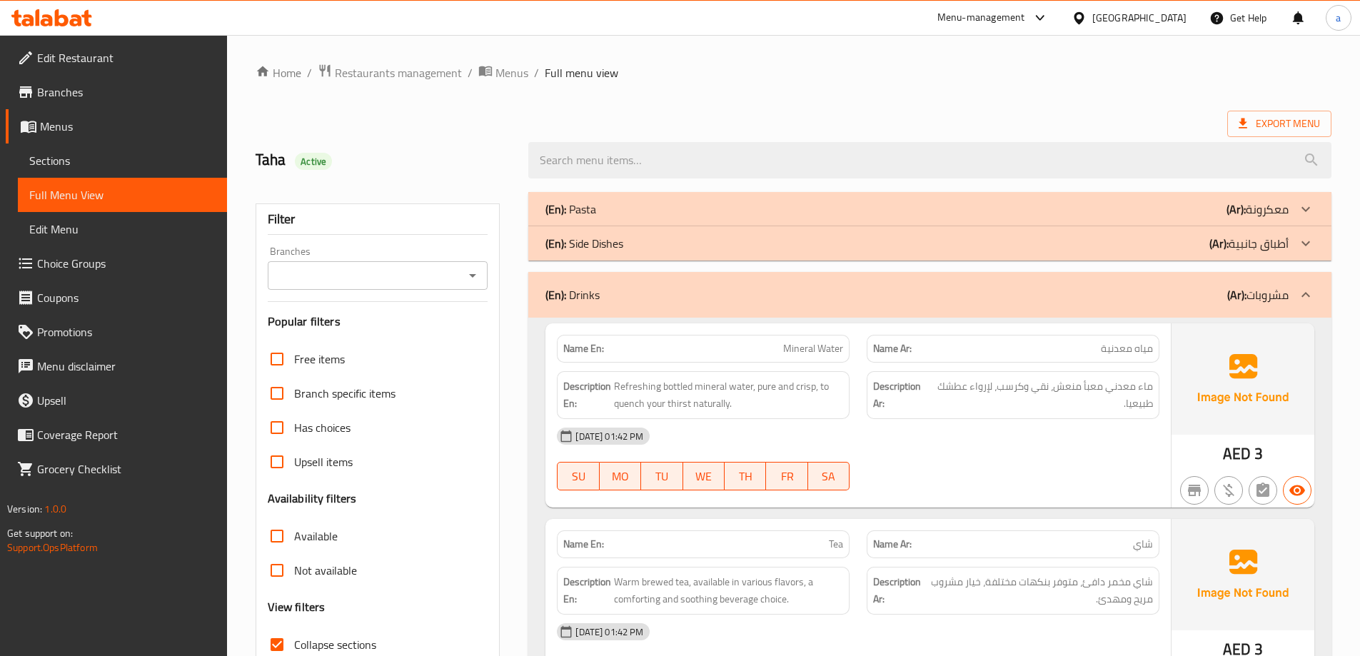
click at [1166, 242] on div "(En): Side Dishes (Ar): أطباق جانبية" at bounding box center [916, 243] width 743 height 17
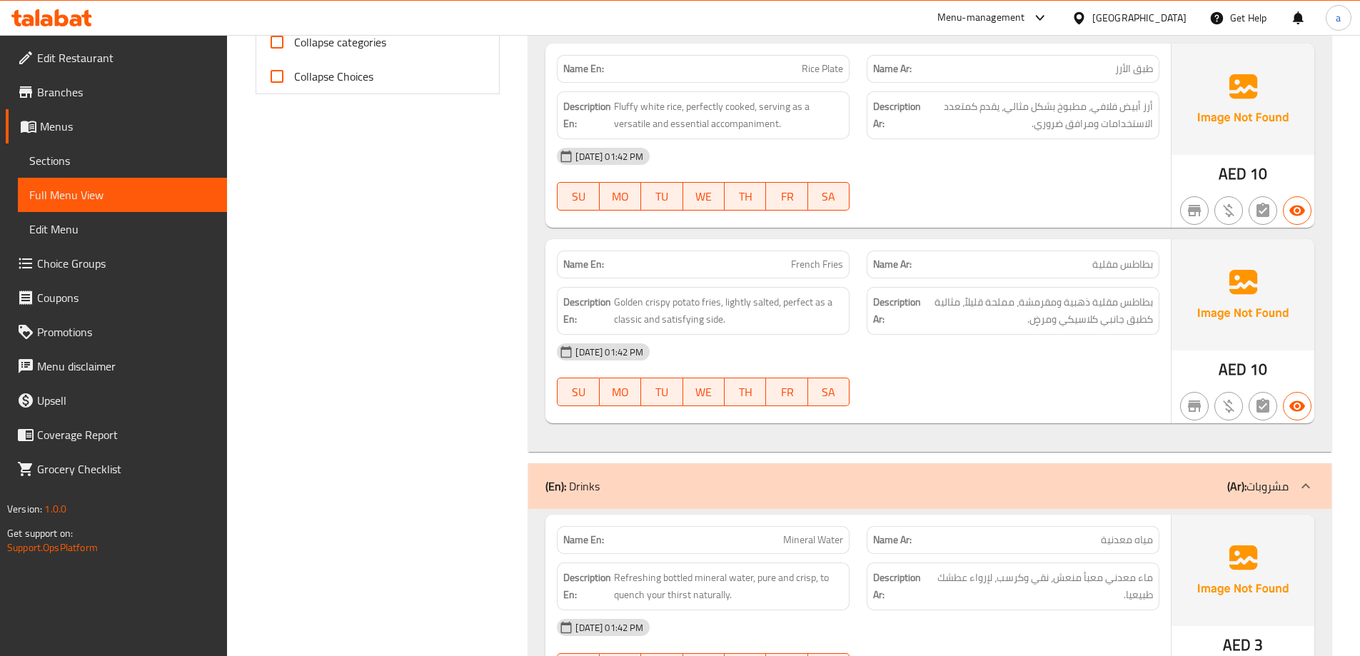
scroll to position [643, 0]
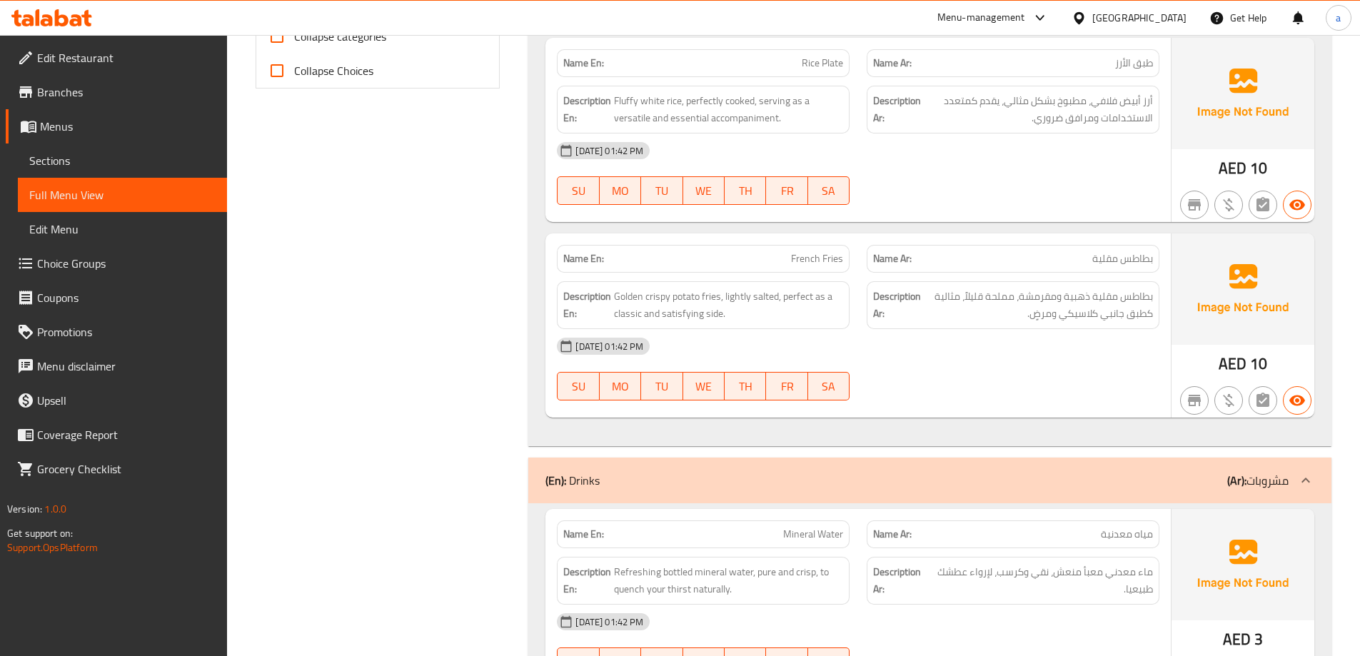
click at [96, 163] on span "Sections" at bounding box center [122, 160] width 186 height 17
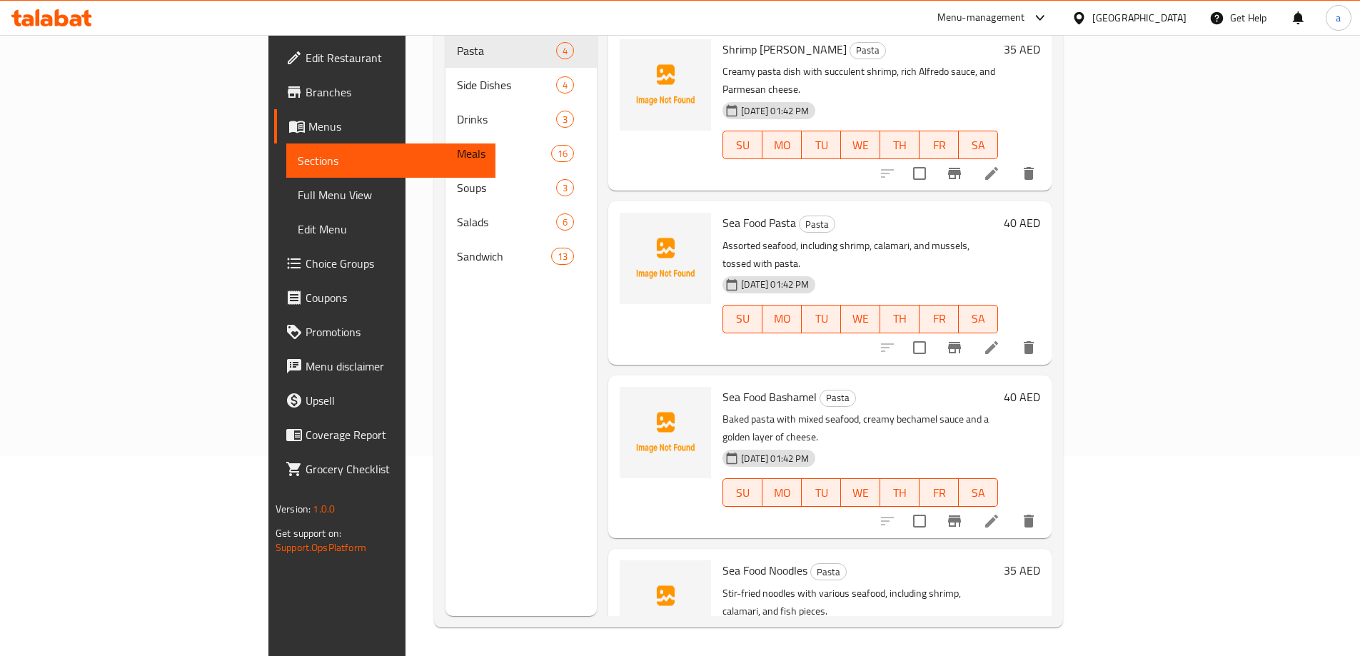
scroll to position [200, 0]
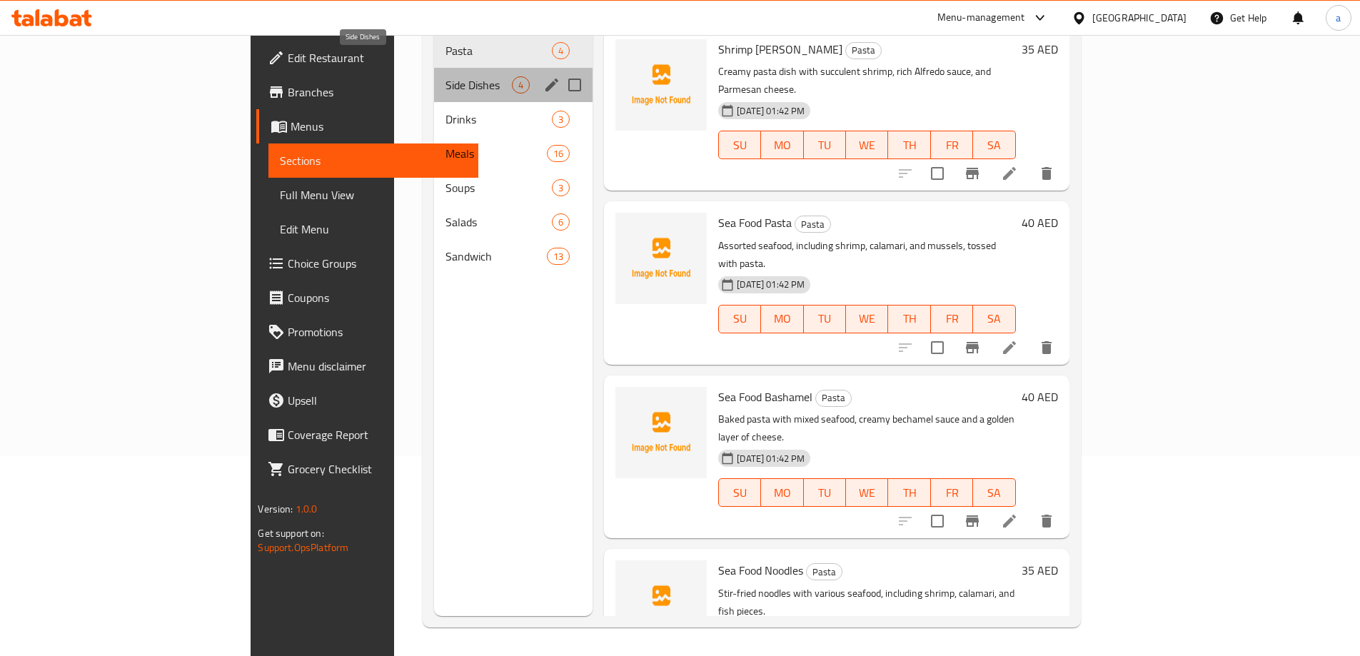
click at [445, 76] on span "Side Dishes" at bounding box center [478, 84] width 66 height 17
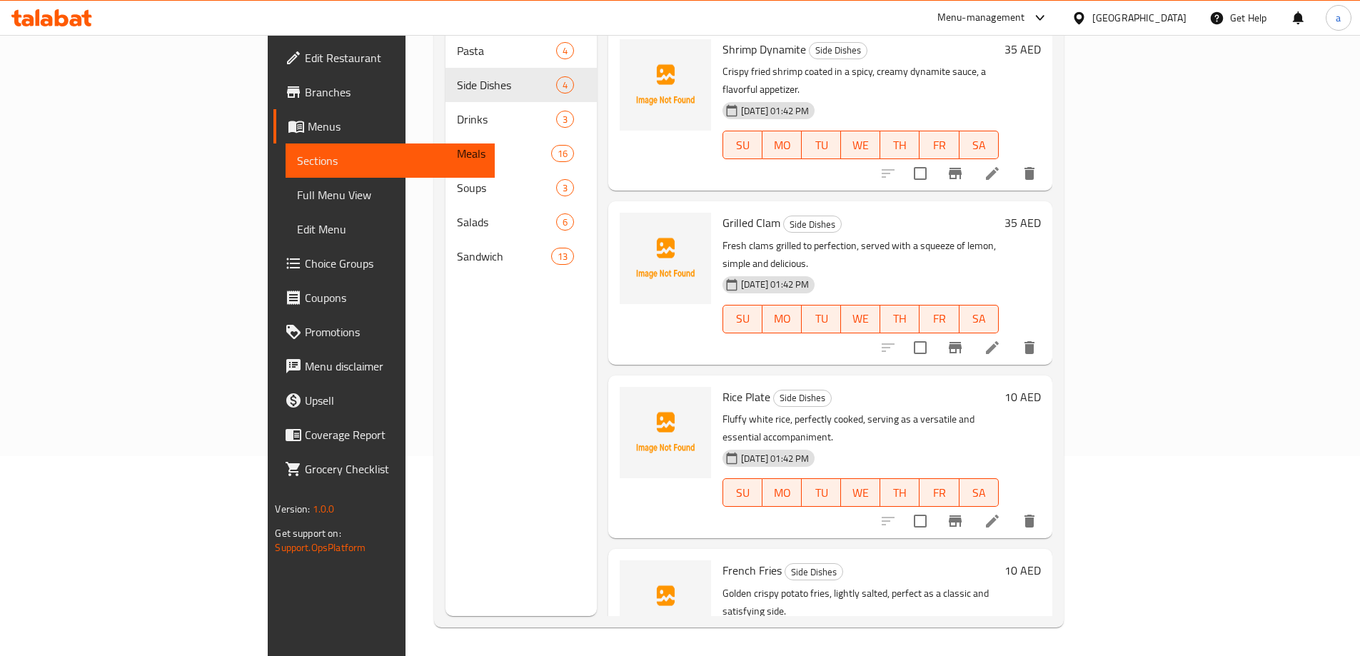
scroll to position [4, 0]
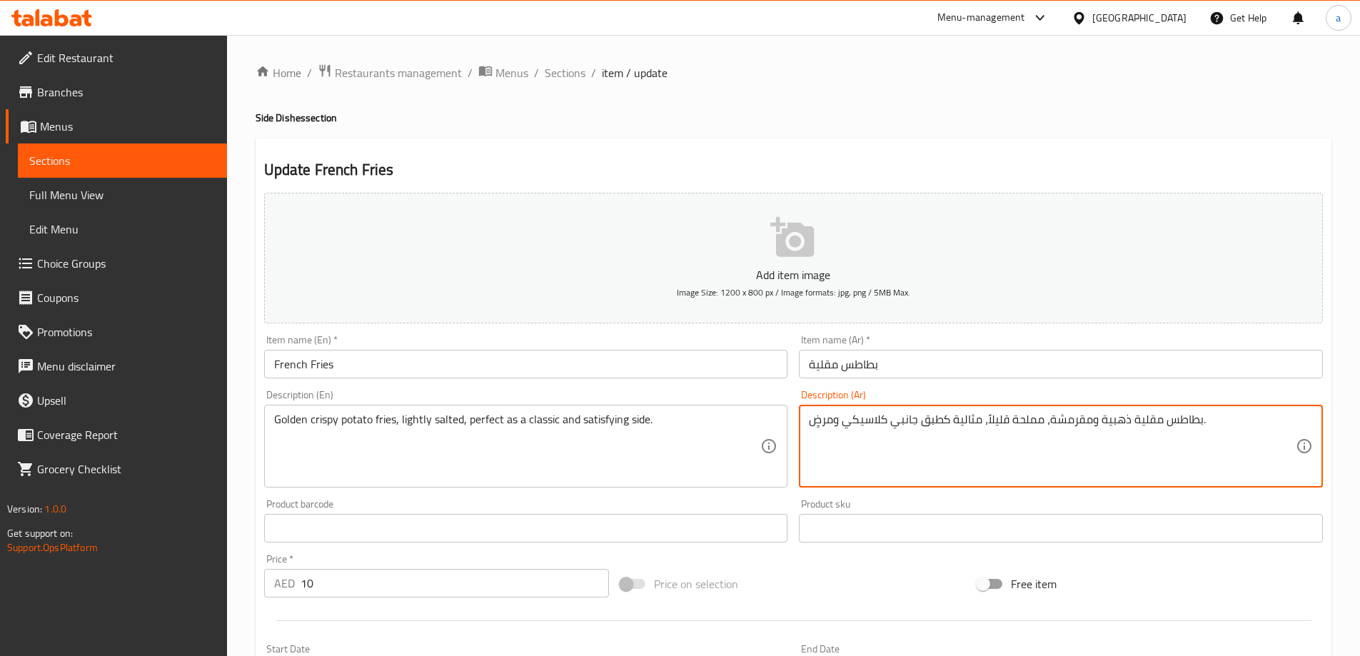
click at [1138, 424] on textarea "بطاطس مقلية ذهبية ومقرمشة، مملحة قليلاً، مثالية كطبق جانبي كلاسيكي ومرضٍ." at bounding box center [1052, 447] width 487 height 68
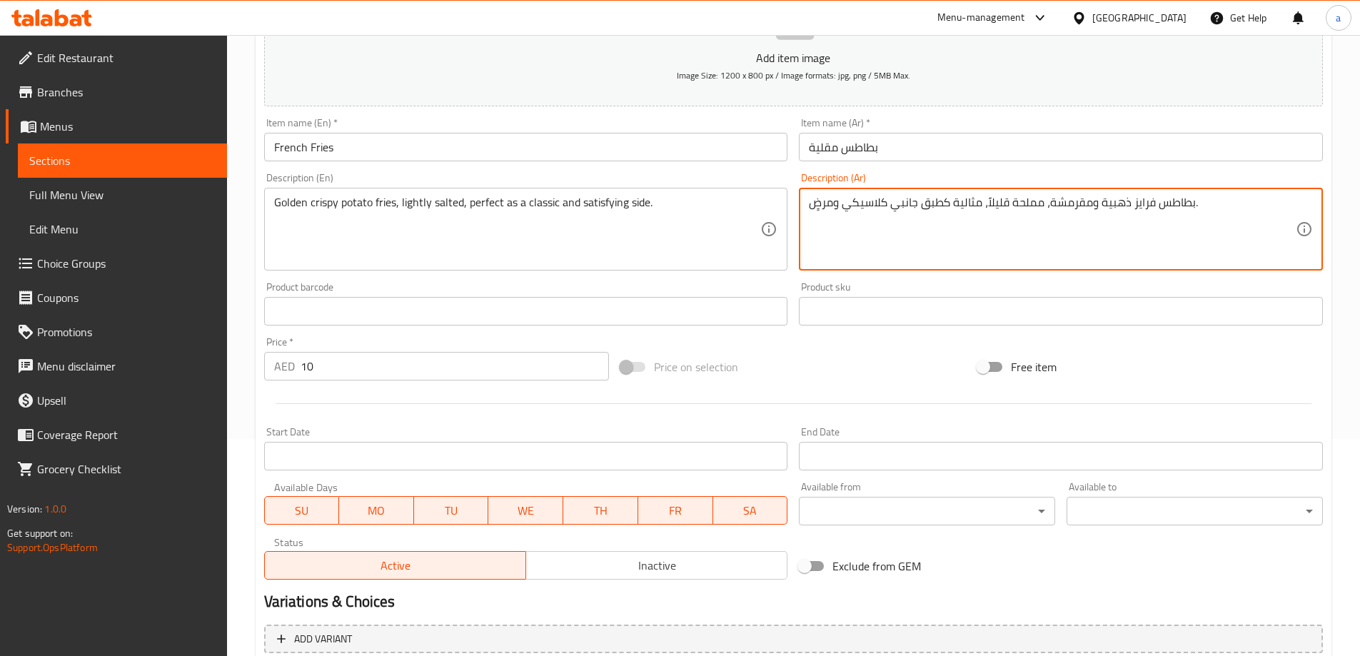
scroll to position [353, 0]
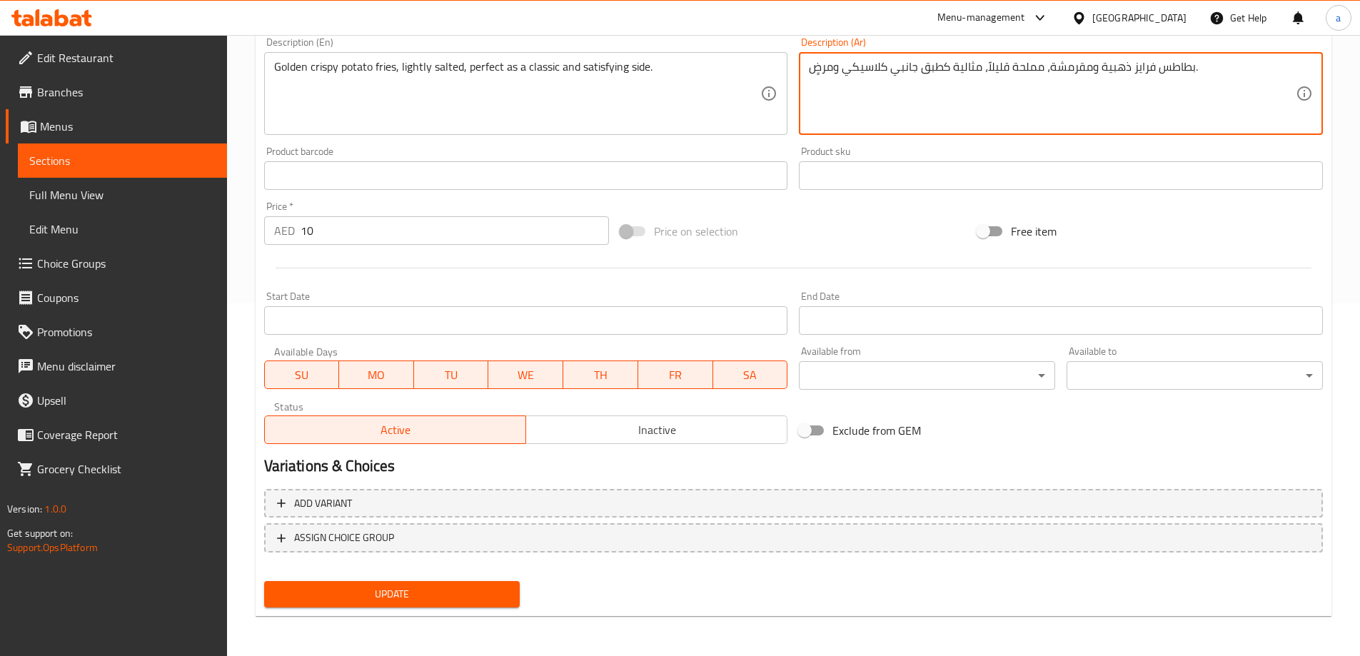
type textarea "بطاطس فرايز ذهبية ومقرمشة، مملحة قليلاً، مثالية كطبق جانبي كلاسيكي ومرضٍ."
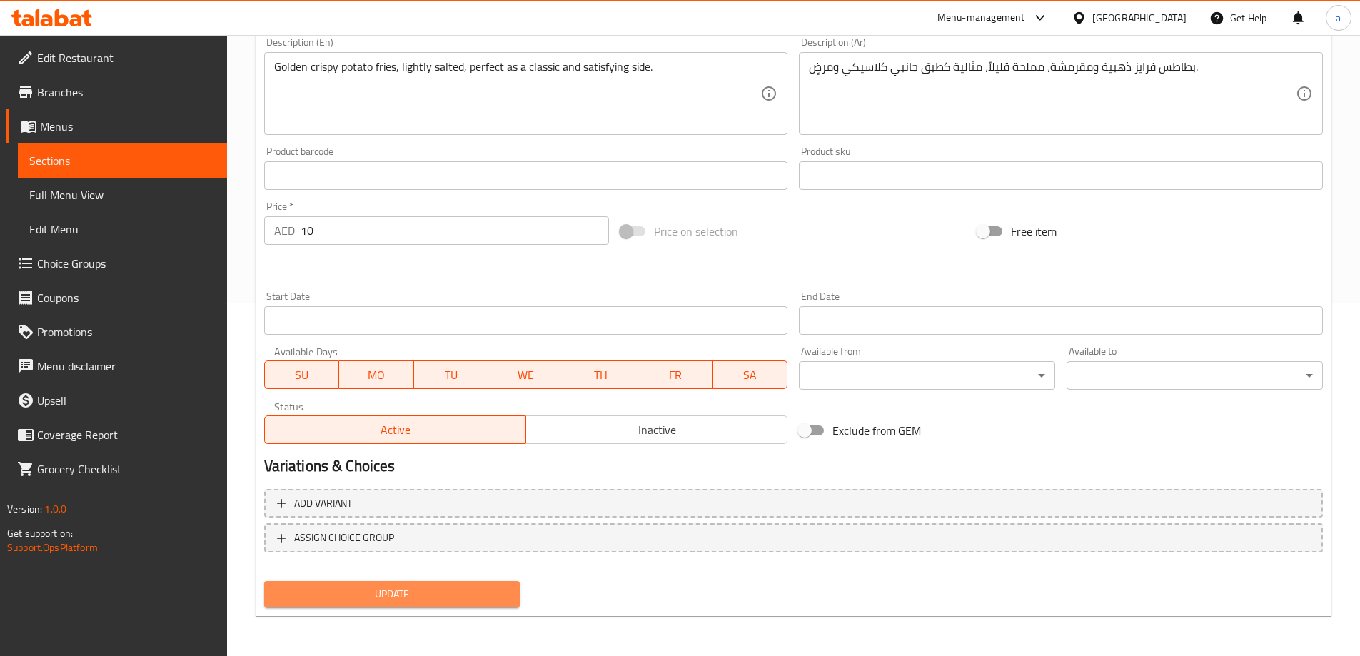
click at [345, 596] on span "Update" at bounding box center [392, 594] width 233 height 18
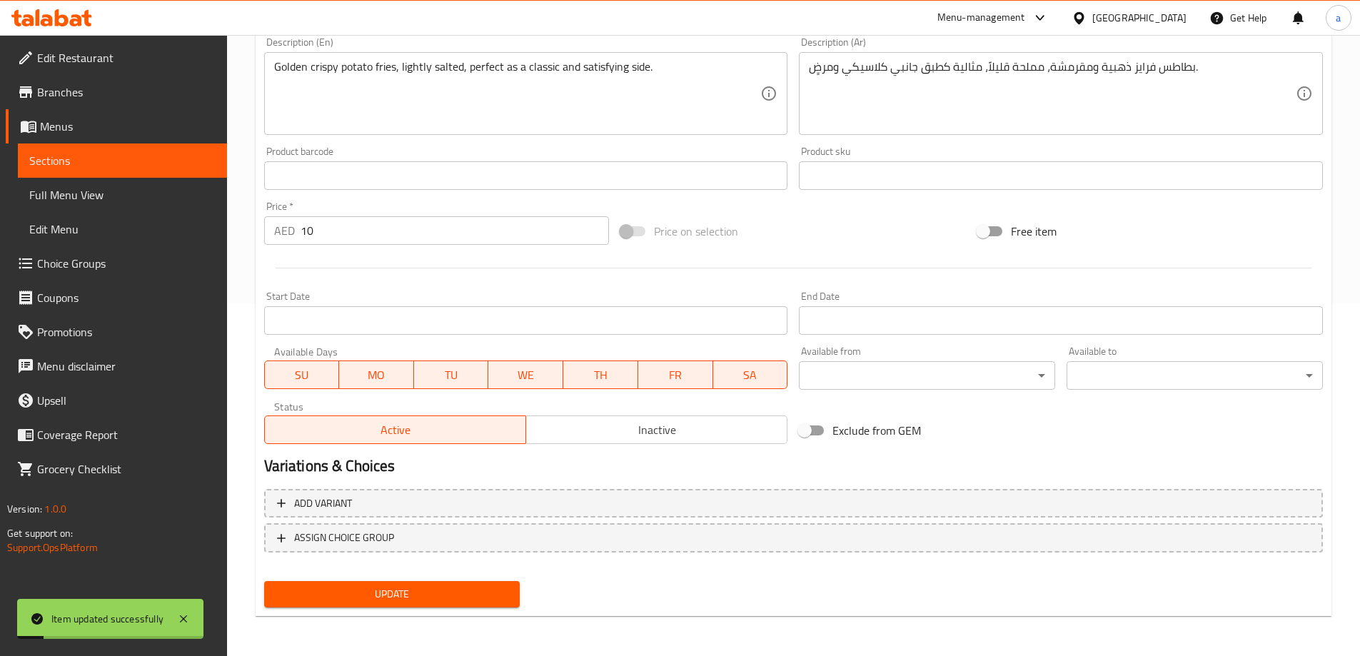
scroll to position [67, 0]
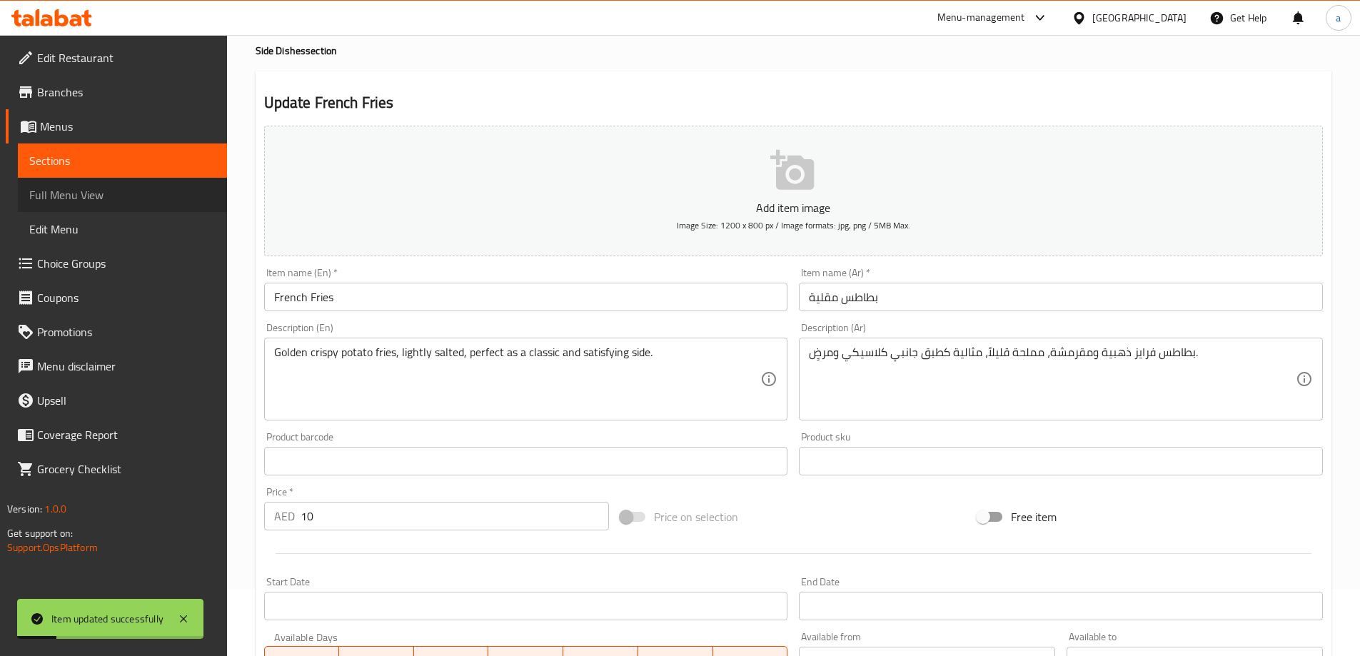
click at [148, 208] on link "Full Menu View" at bounding box center [122, 195] width 209 height 34
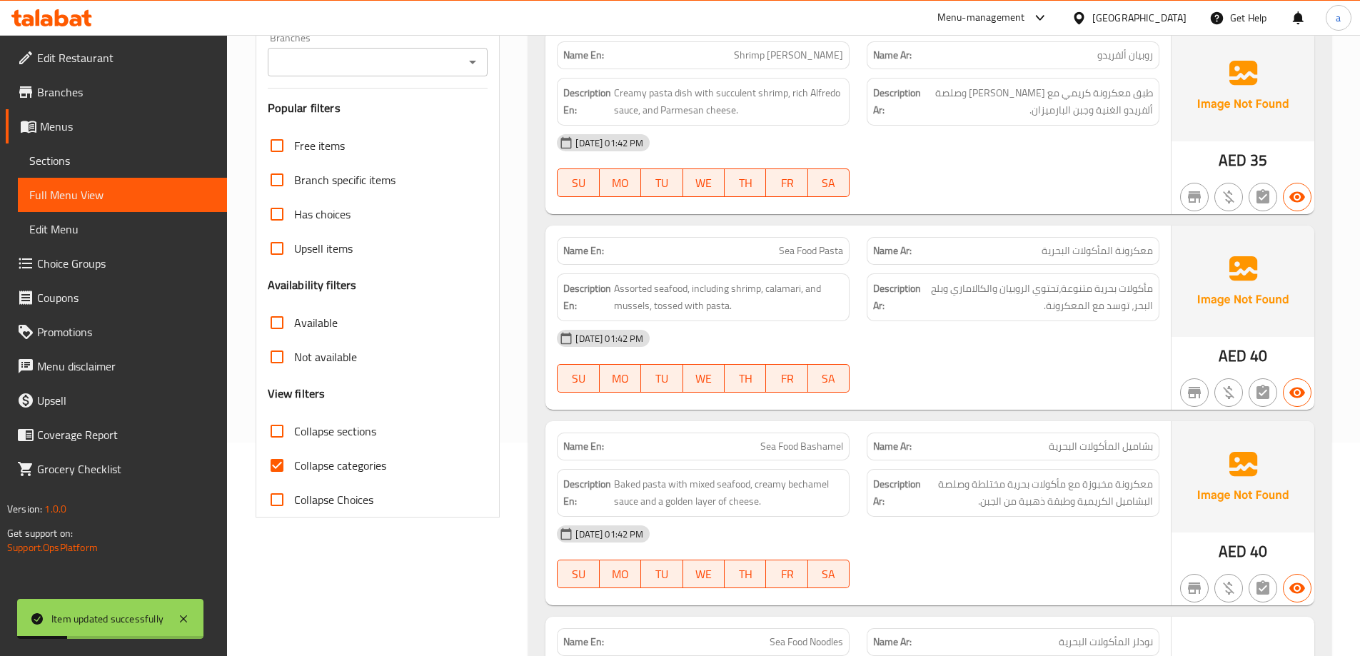
scroll to position [281, 0]
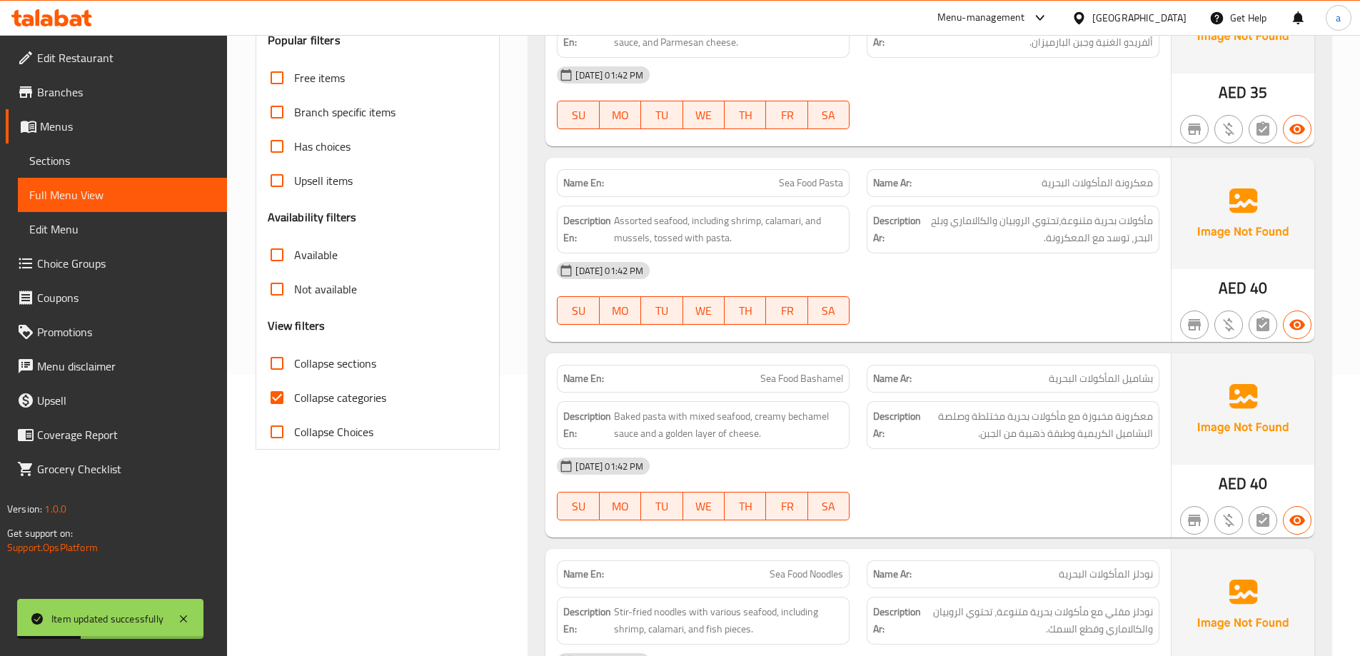
click at [321, 399] on span "Collapse categories" at bounding box center [340, 397] width 92 height 17
click at [294, 399] on input "Collapse categories" at bounding box center [277, 398] width 34 height 34
checkbox input "false"
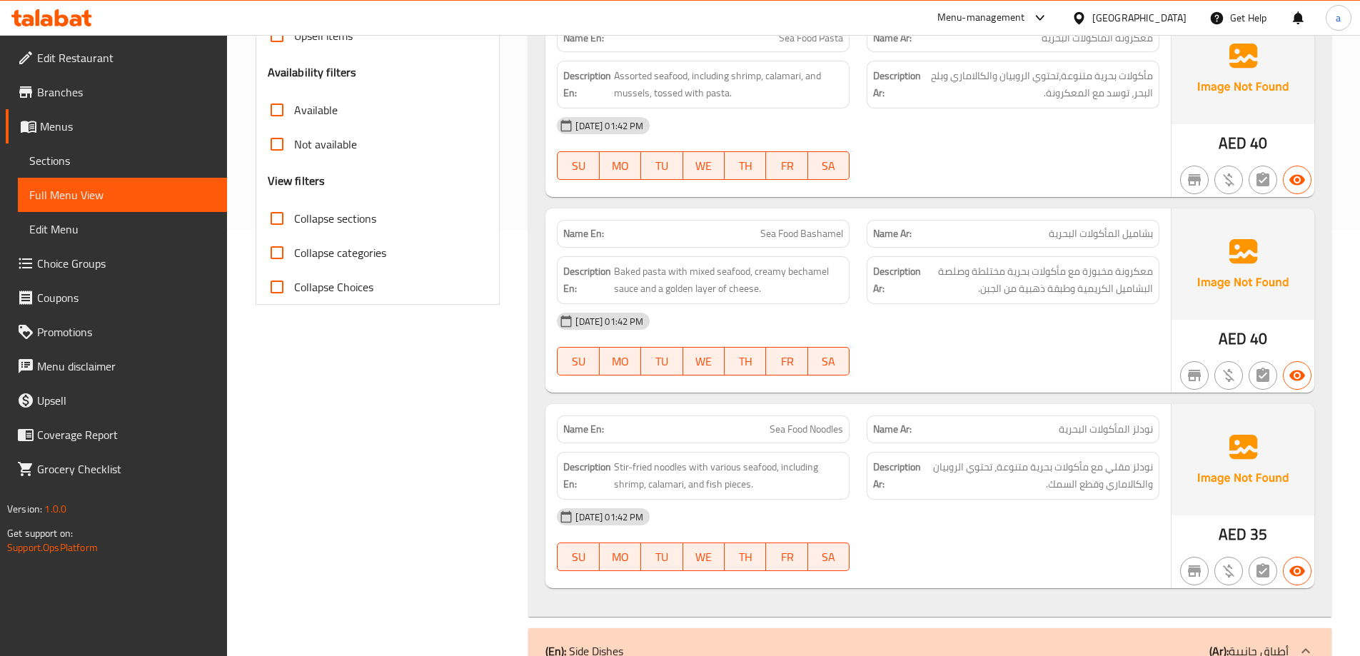
scroll to position [495, 0]
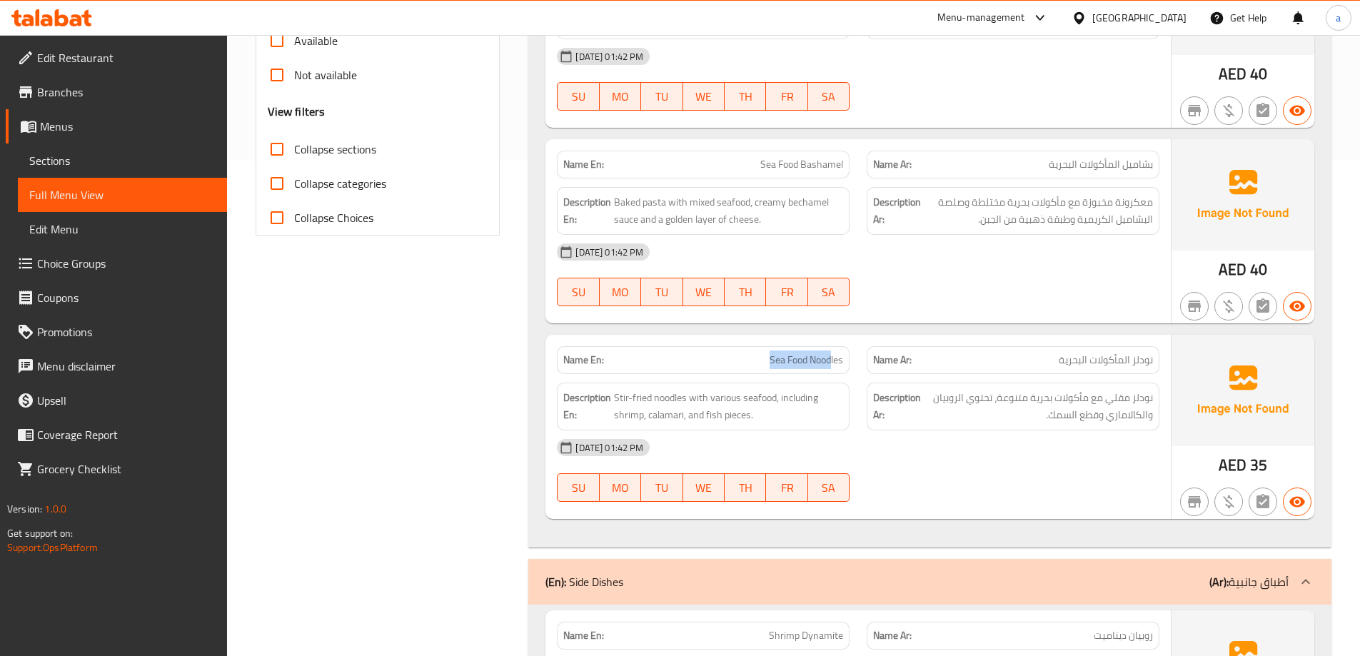
drag, startPoint x: 767, startPoint y: 358, endPoint x: 895, endPoint y: 371, distance: 128.4
click at [864, 365] on div "Name En: Sea Food Noodles Name Ar: نودلز المأكولات البحرية" at bounding box center [858, 360] width 620 height 45
click at [1146, 398] on span "نودلز مقلي مع مأكولات بحرية متنوعة، تحتوي الروبيان والكالاماري وقطع السمك." at bounding box center [1038, 406] width 229 height 35
click at [1092, 444] on div "[DATE] 01:42 PM" at bounding box center [858, 447] width 620 height 34
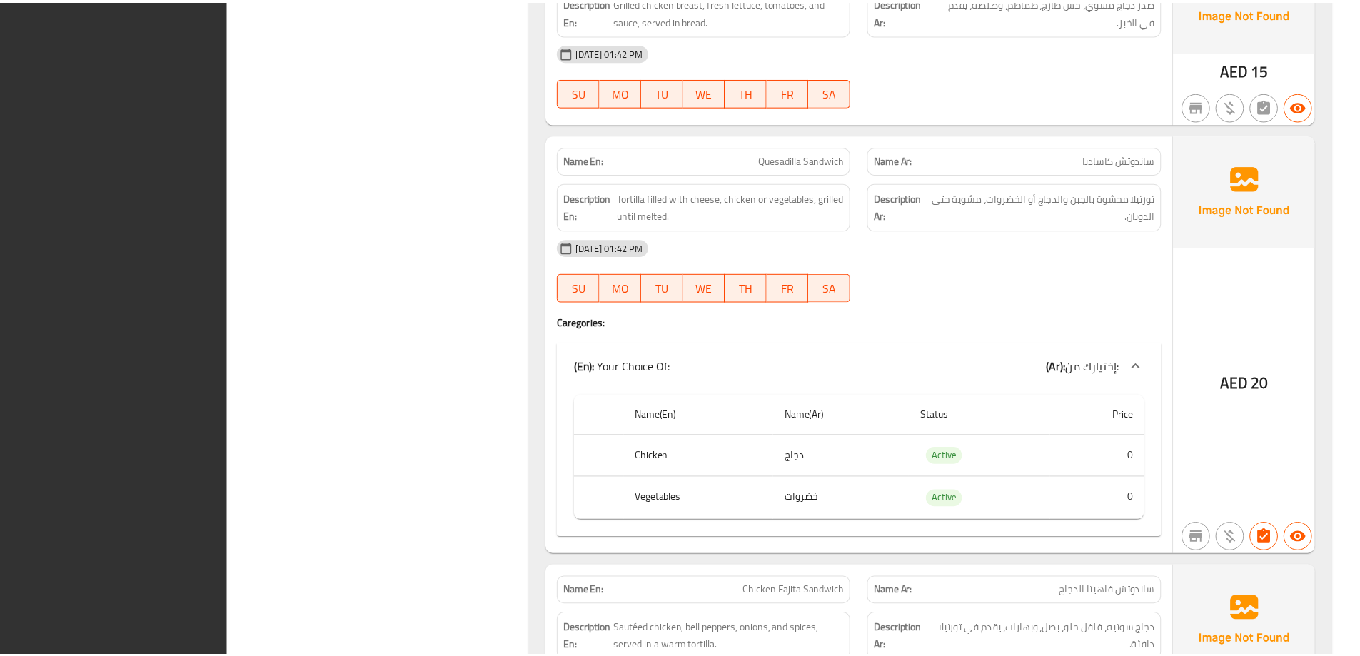
scroll to position [10403, 0]
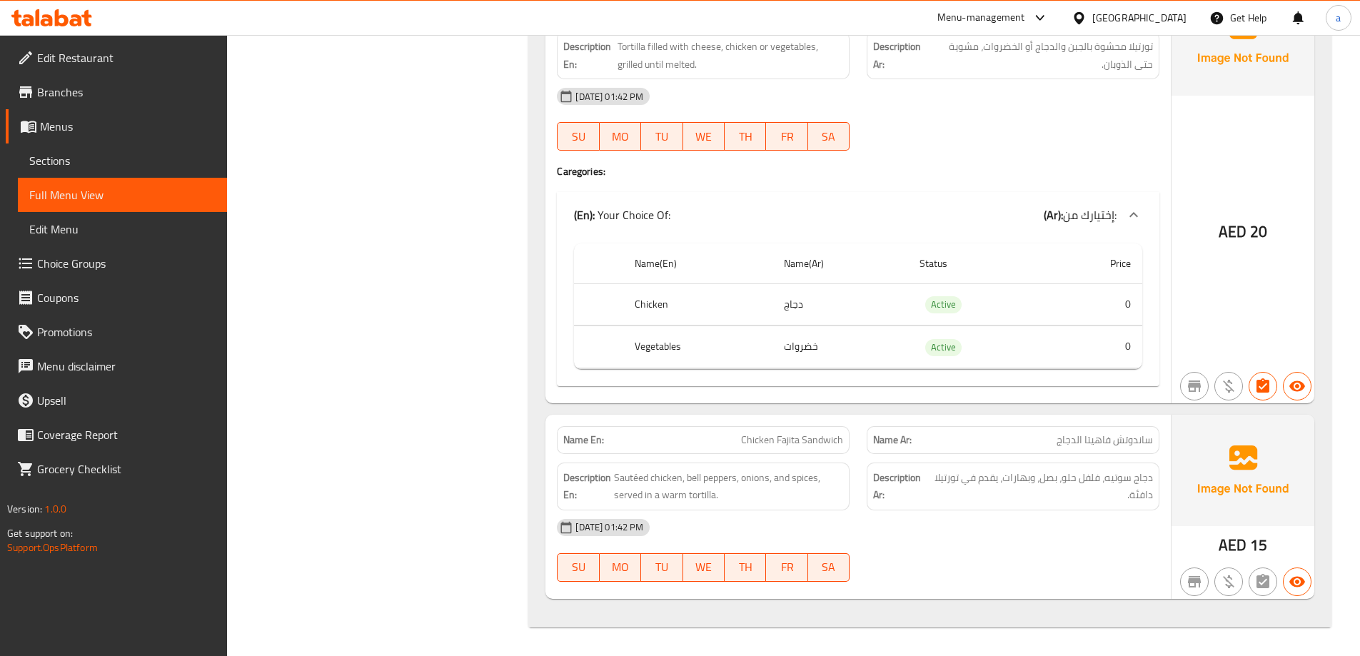
drag, startPoint x: 463, startPoint y: 404, endPoint x: 425, endPoint y: 273, distance: 136.7
drag, startPoint x: 417, startPoint y: 225, endPoint x: 418, endPoint y: 211, distance: 13.6
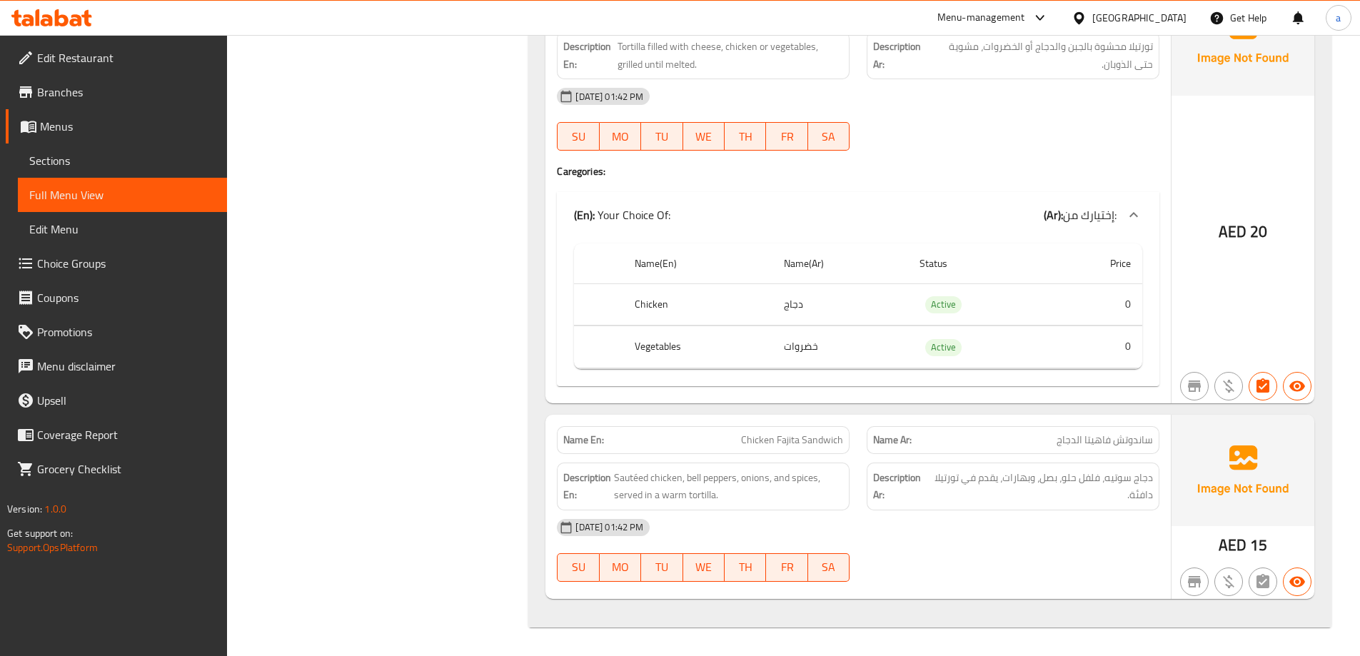
drag, startPoint x: 418, startPoint y: 211, endPoint x: 443, endPoint y: 381, distance: 171.7
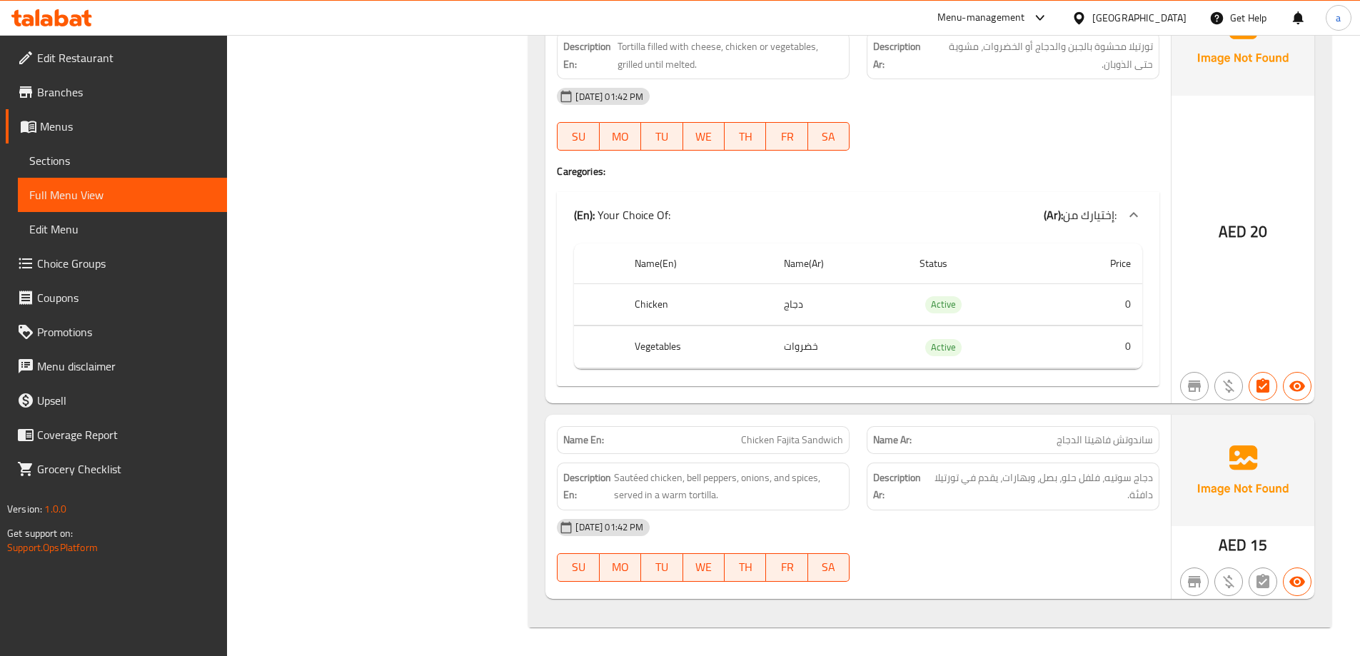
click at [1094, 21] on div "[GEOGRAPHIC_DATA]" at bounding box center [1139, 18] width 94 height 16
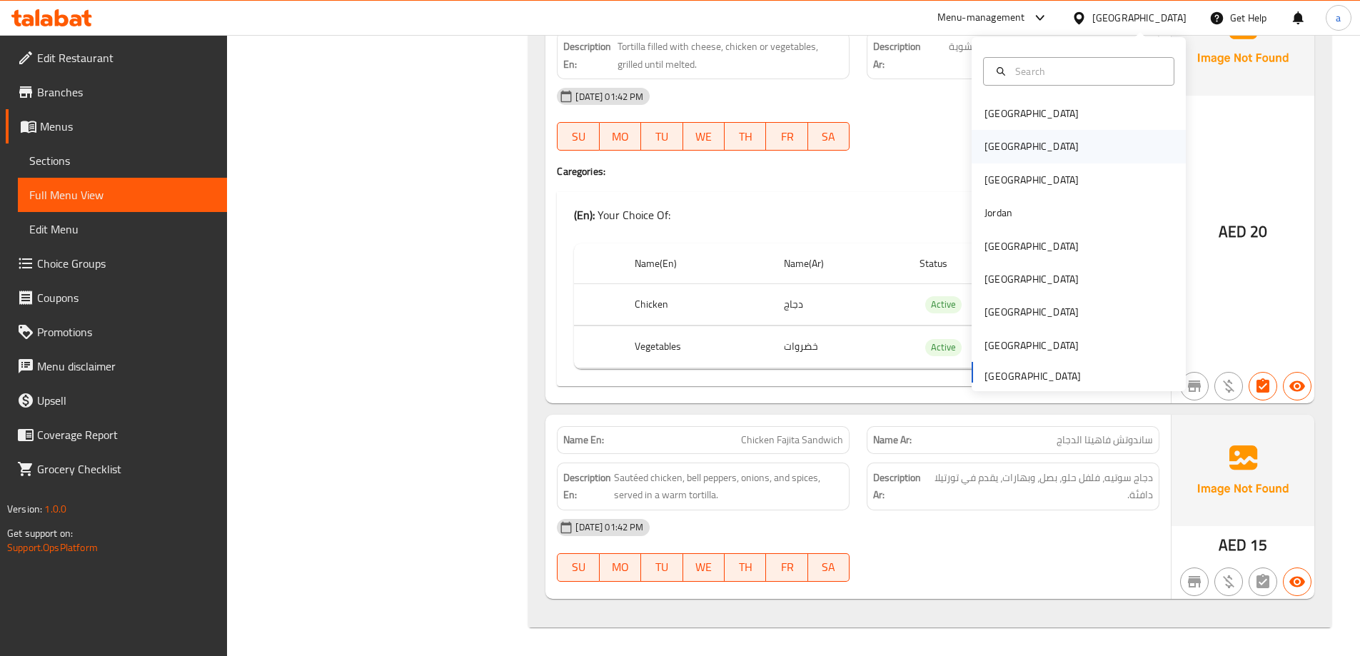
click at [1034, 141] on div "[GEOGRAPHIC_DATA]" at bounding box center [1079, 146] width 214 height 33
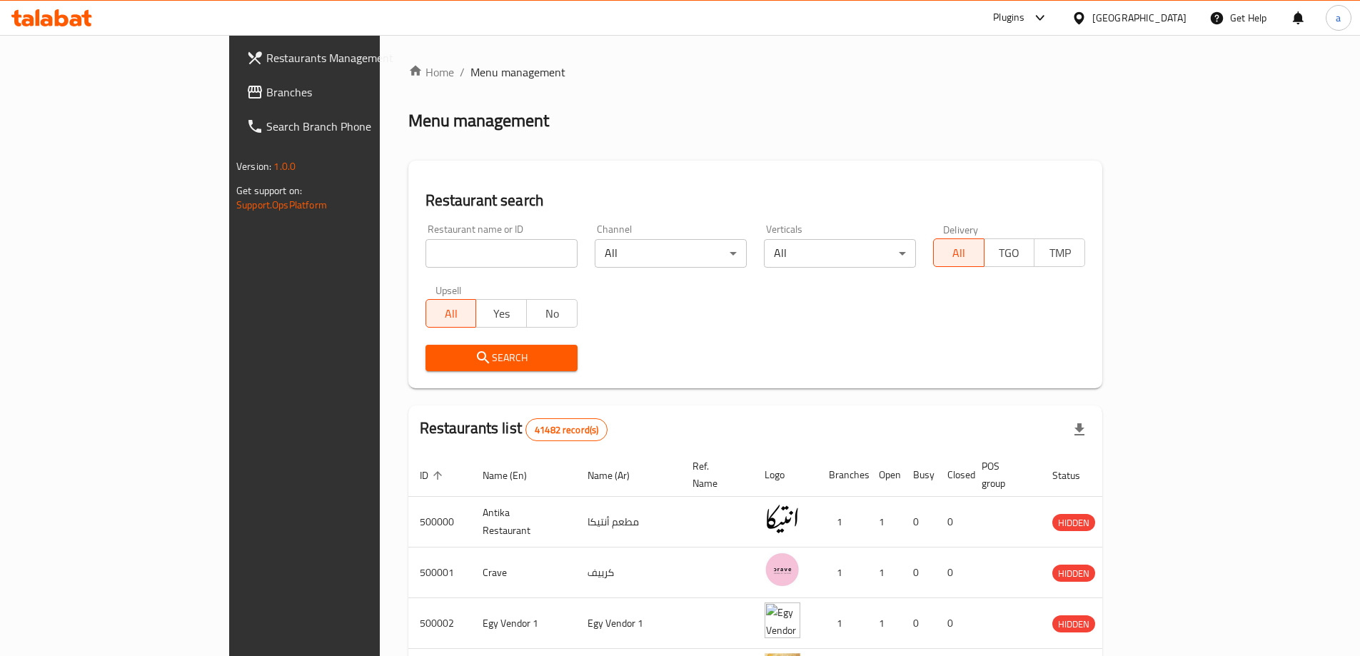
click at [266, 95] on span "Branches" at bounding box center [355, 92] width 178 height 17
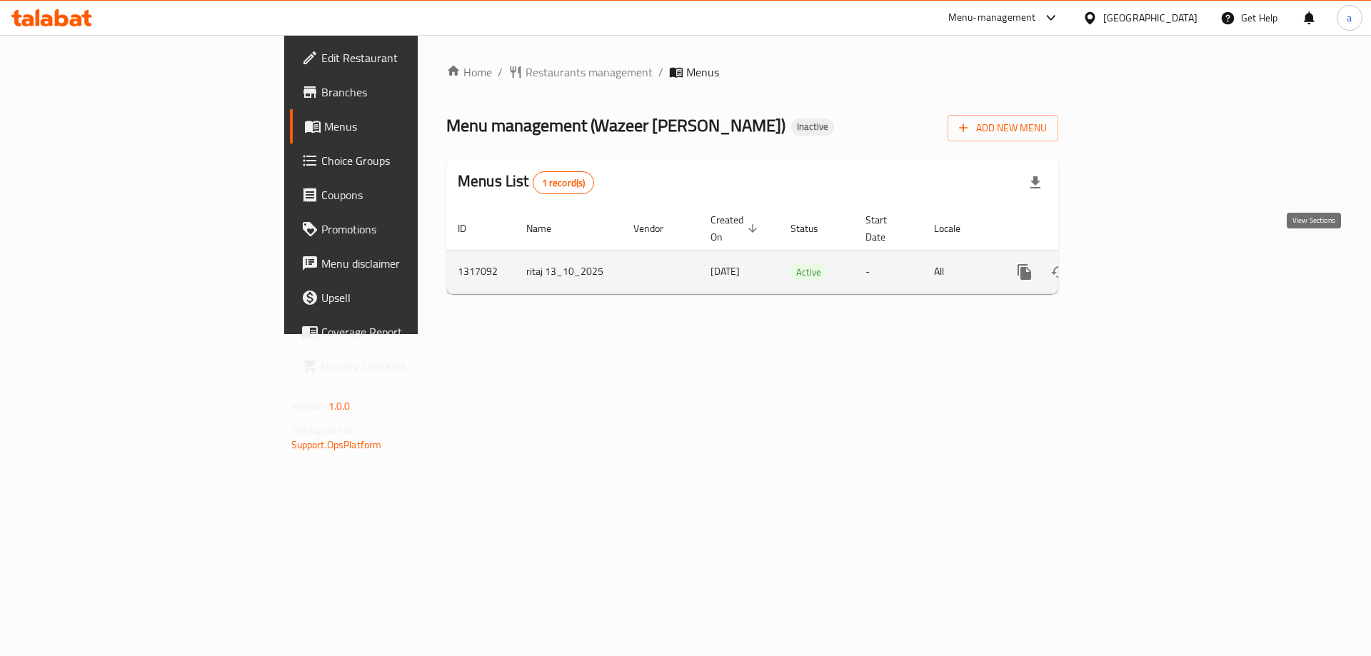
click at [1144, 255] on link "enhanced table" at bounding box center [1127, 272] width 34 height 34
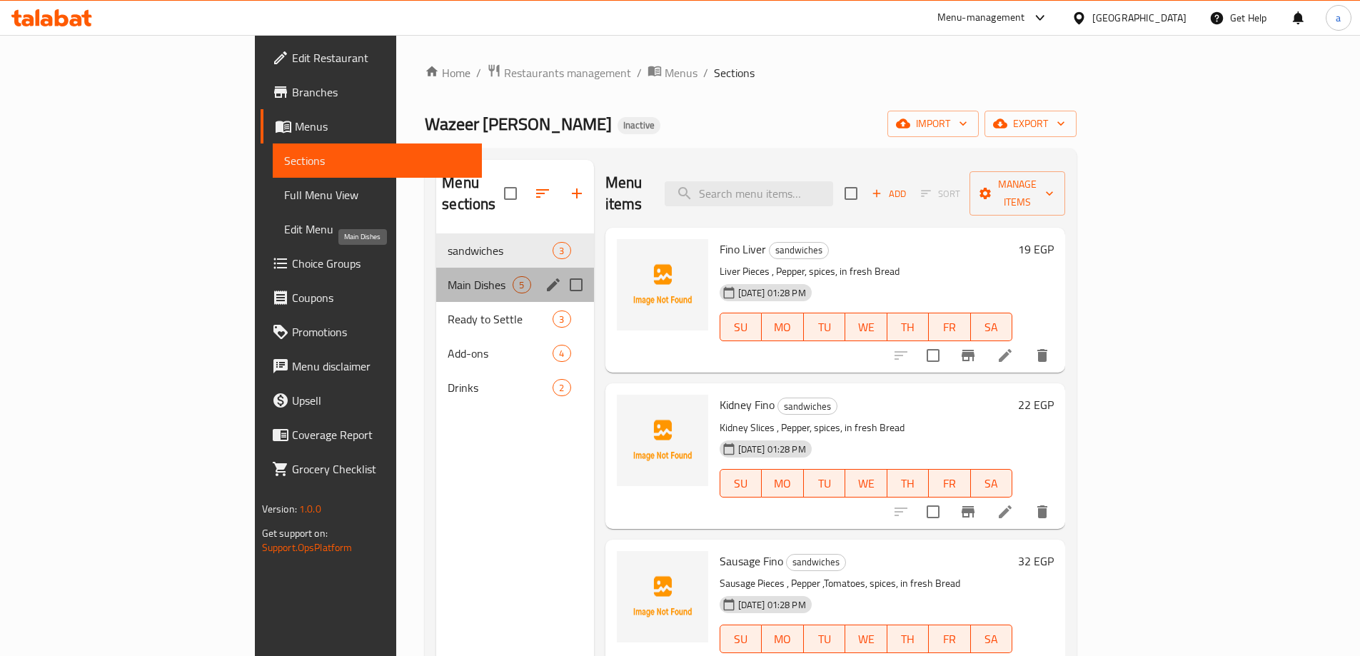
click at [448, 276] on span "Main Dishes" at bounding box center [480, 284] width 65 height 17
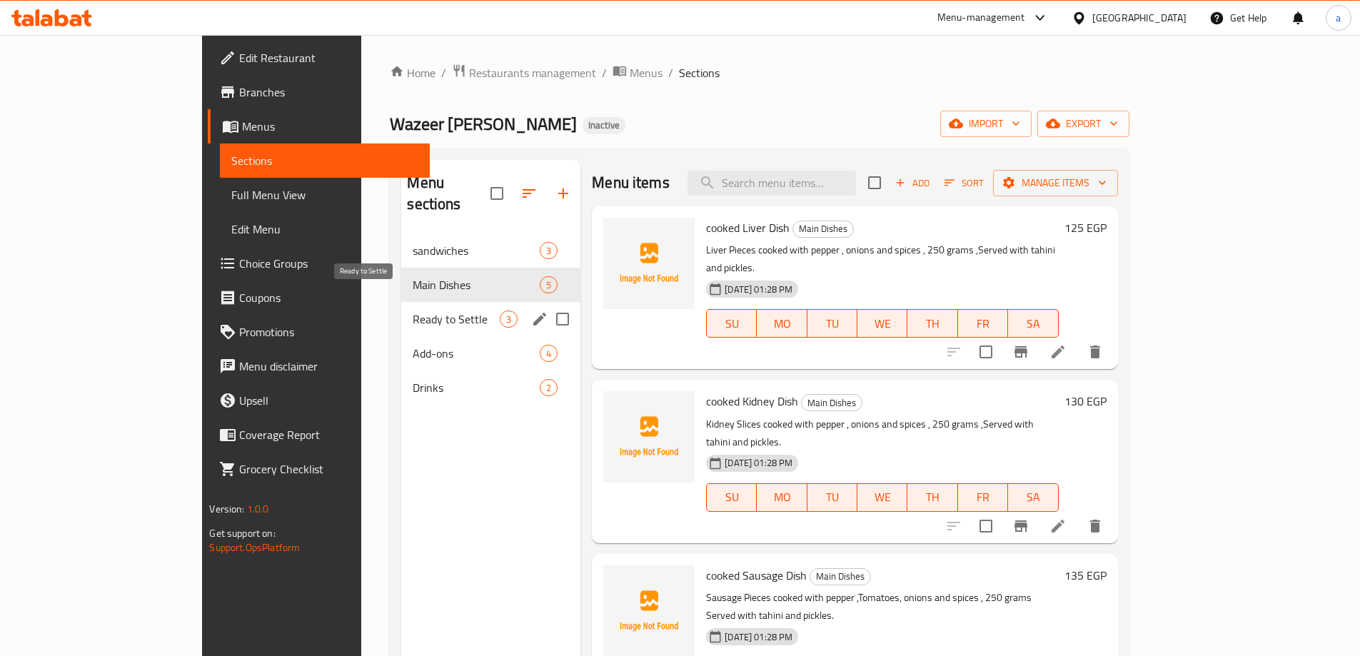
click at [413, 311] on span "Ready to Settle" at bounding box center [456, 319] width 87 height 17
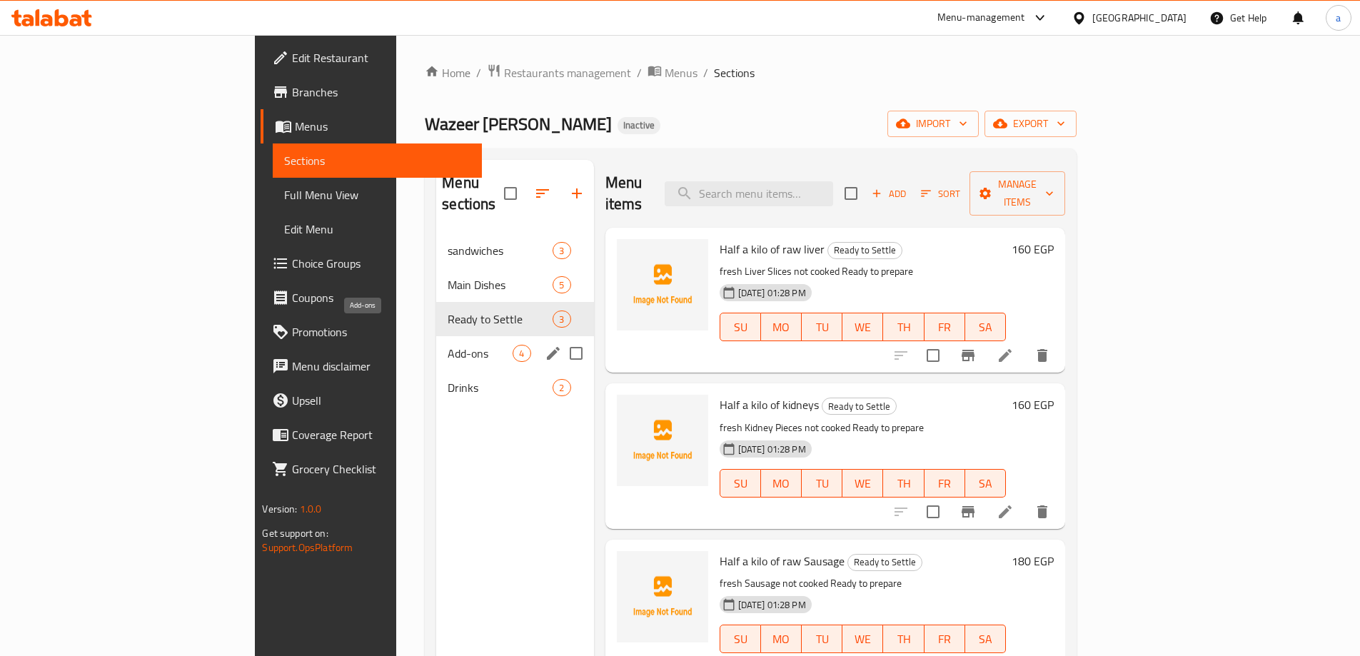
click at [448, 345] on span "Add-ons" at bounding box center [480, 353] width 65 height 17
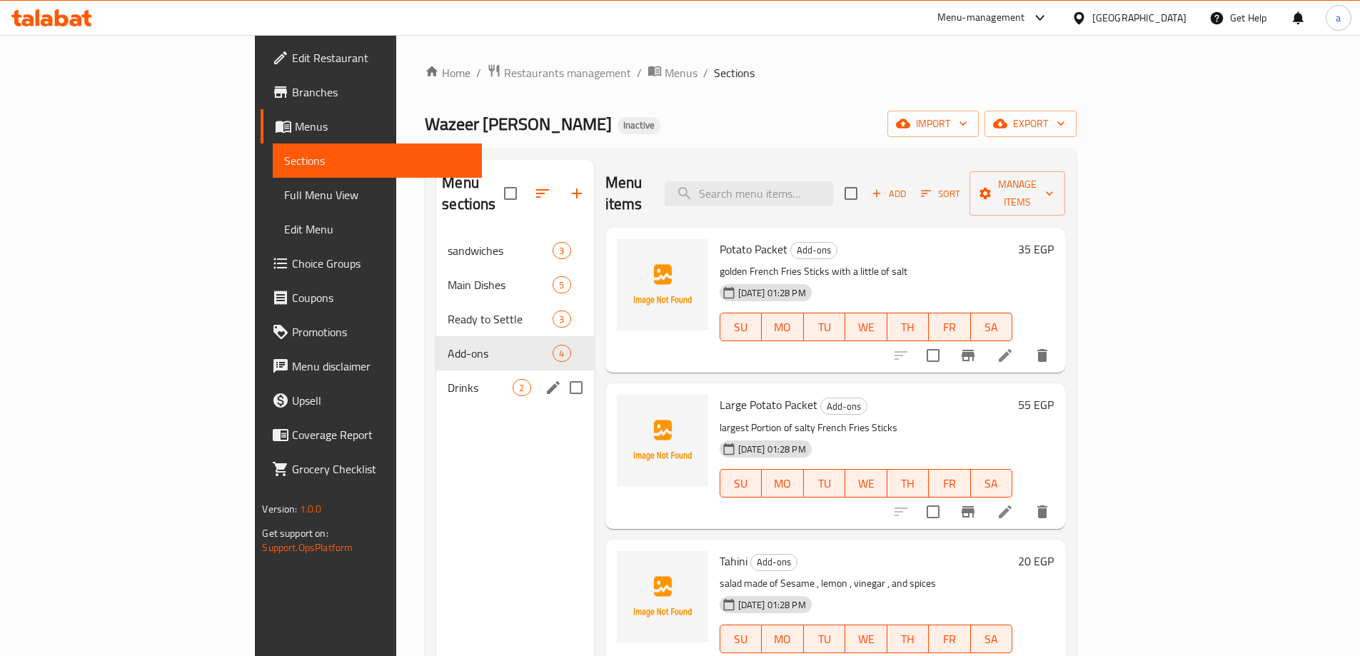
click at [436, 371] on div "Drinks 2" at bounding box center [514, 388] width 157 height 34
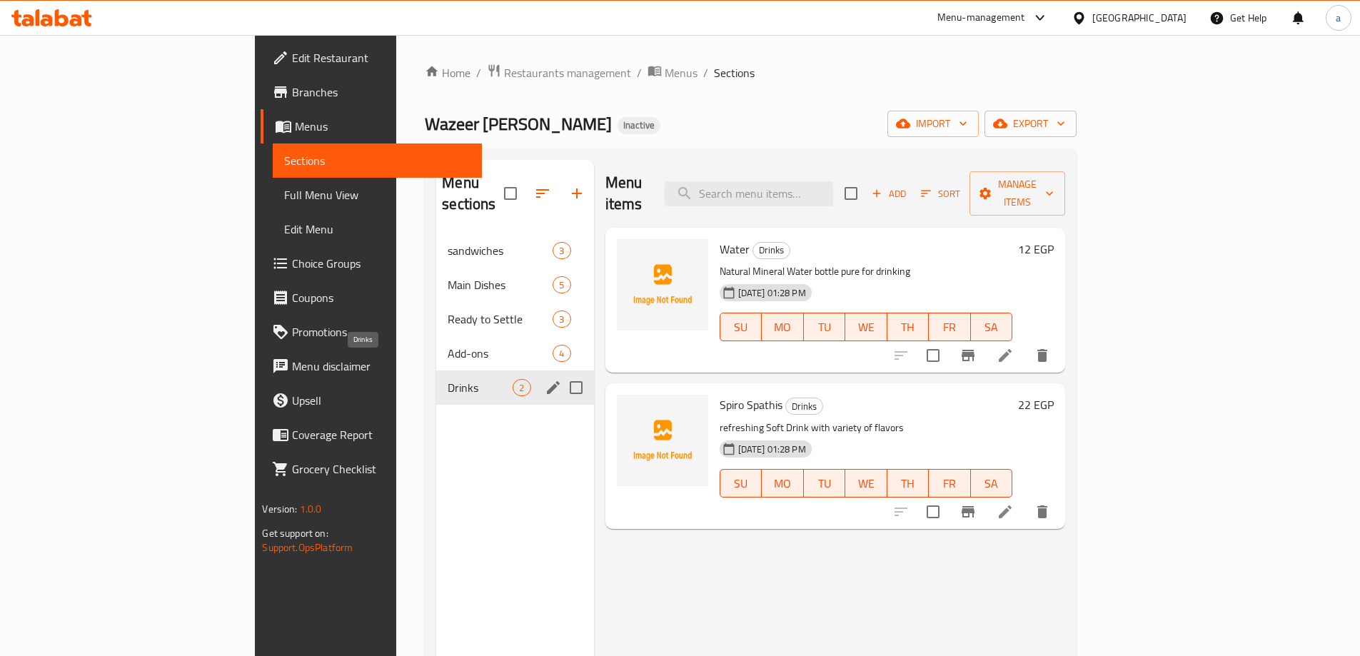
click at [448, 379] on span "Drinks" at bounding box center [480, 387] width 65 height 17
click at [436, 336] on div "Add-ons 4" at bounding box center [514, 353] width 157 height 34
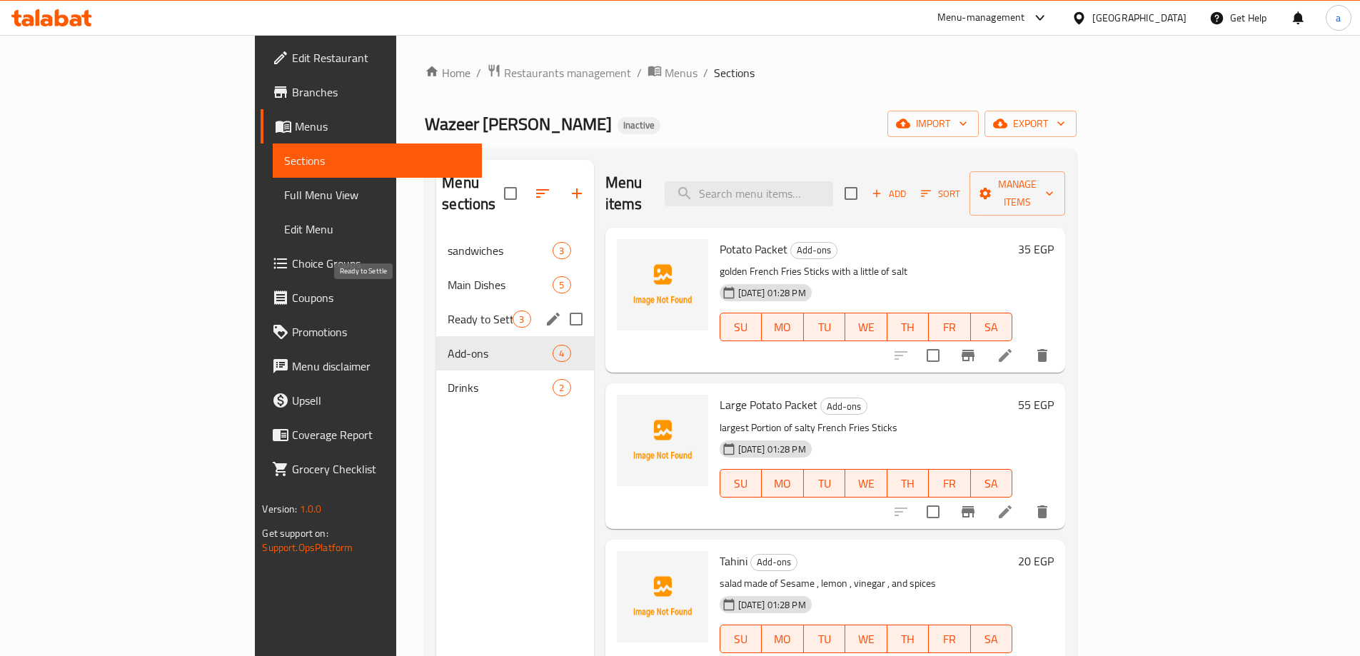
click at [448, 311] on span "Ready to Settle" at bounding box center [480, 319] width 65 height 17
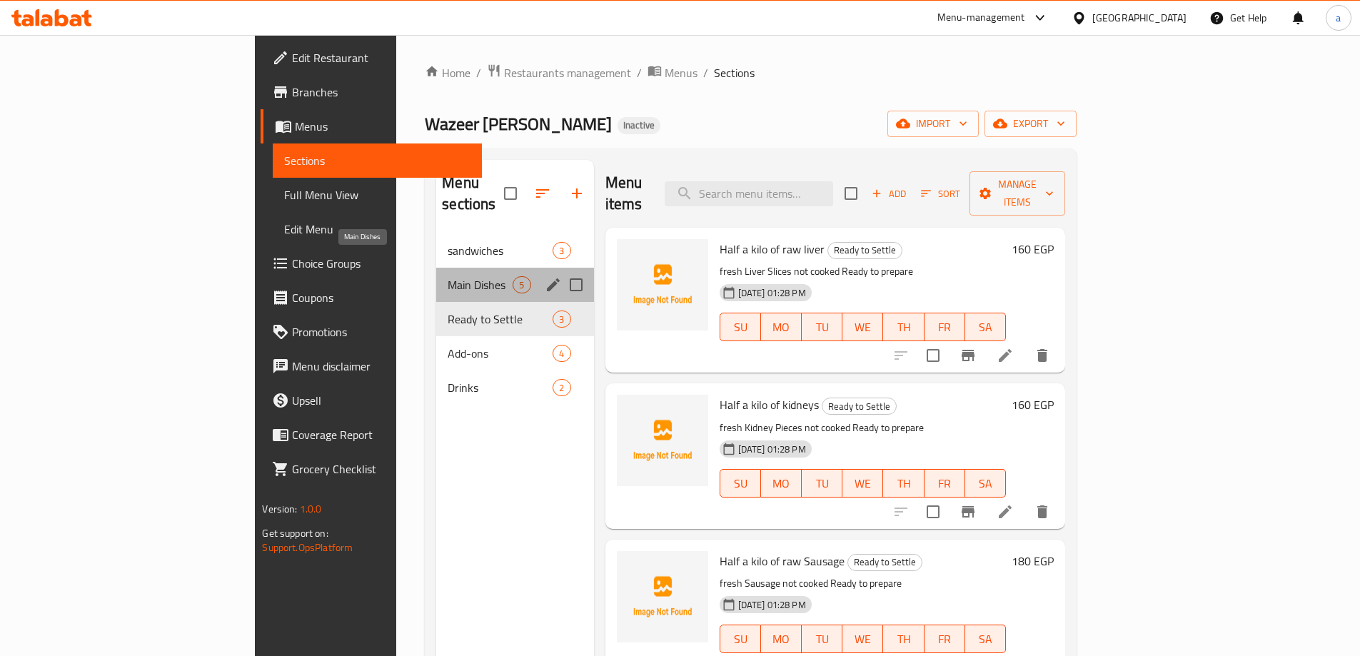
click at [448, 276] on span "Main Dishes" at bounding box center [480, 284] width 65 height 17
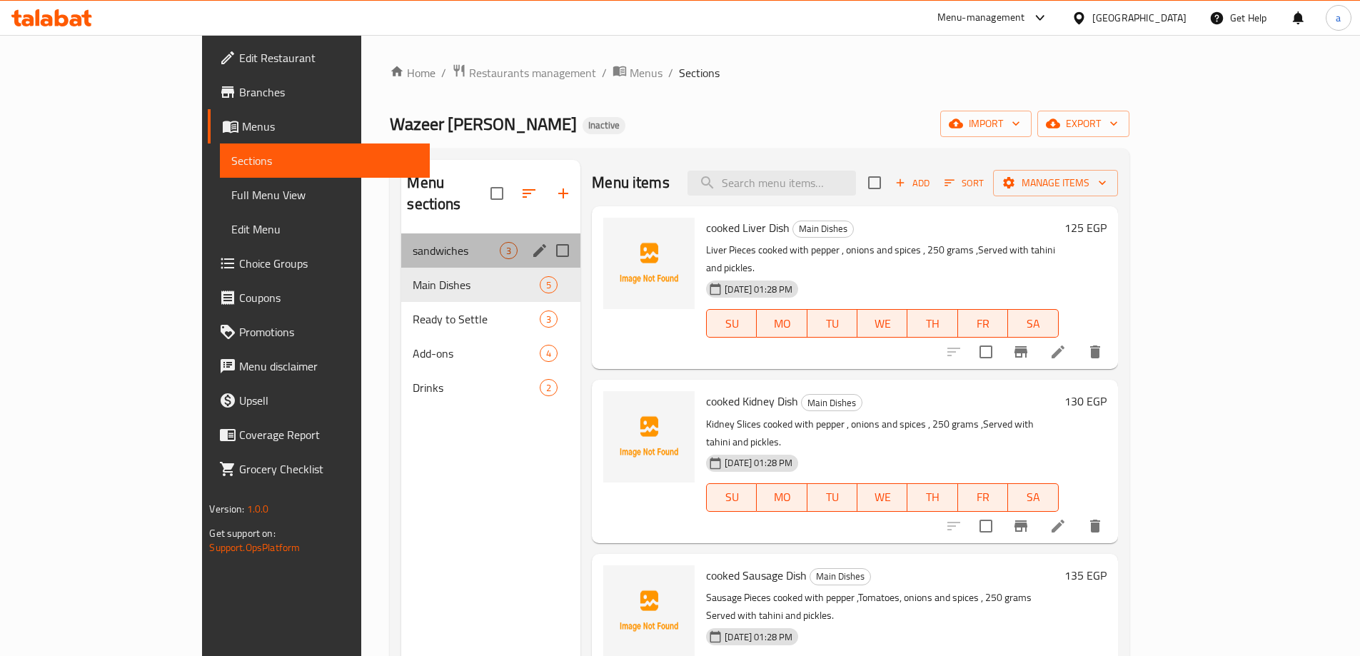
click at [401, 245] on div "sandwiches 3" at bounding box center [490, 250] width 179 height 34
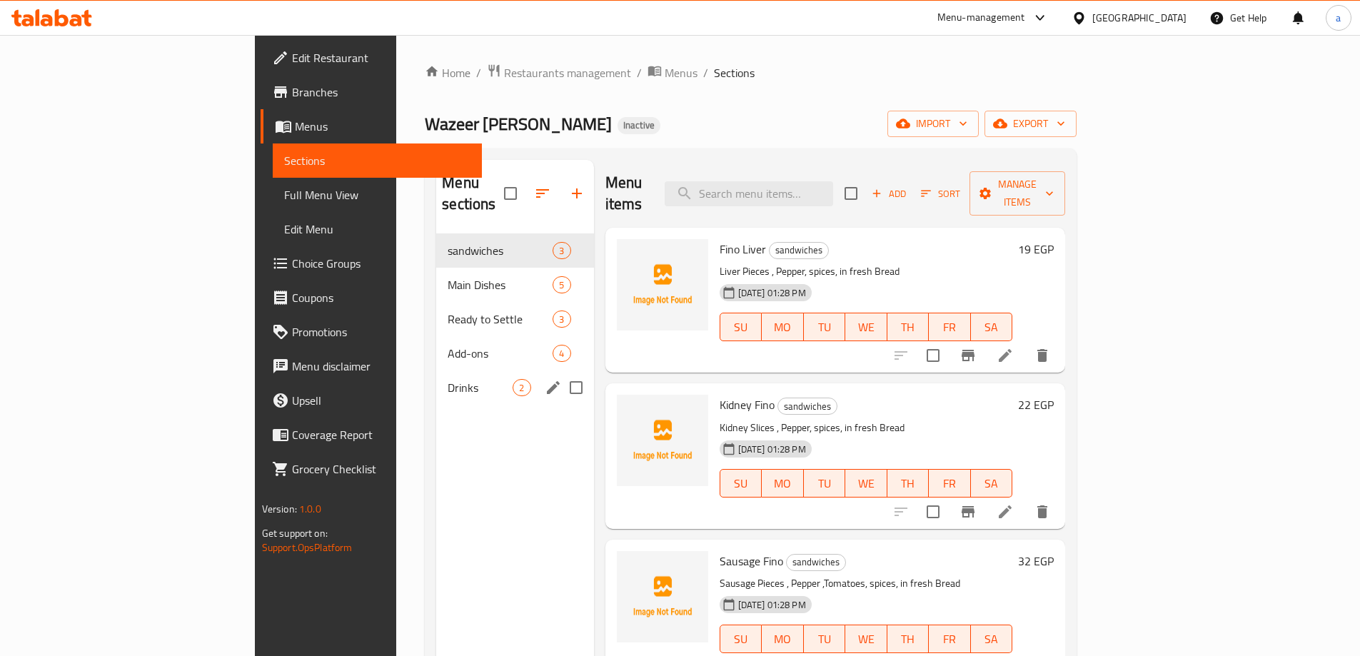
click at [436, 371] on div "Drinks 2" at bounding box center [514, 388] width 157 height 34
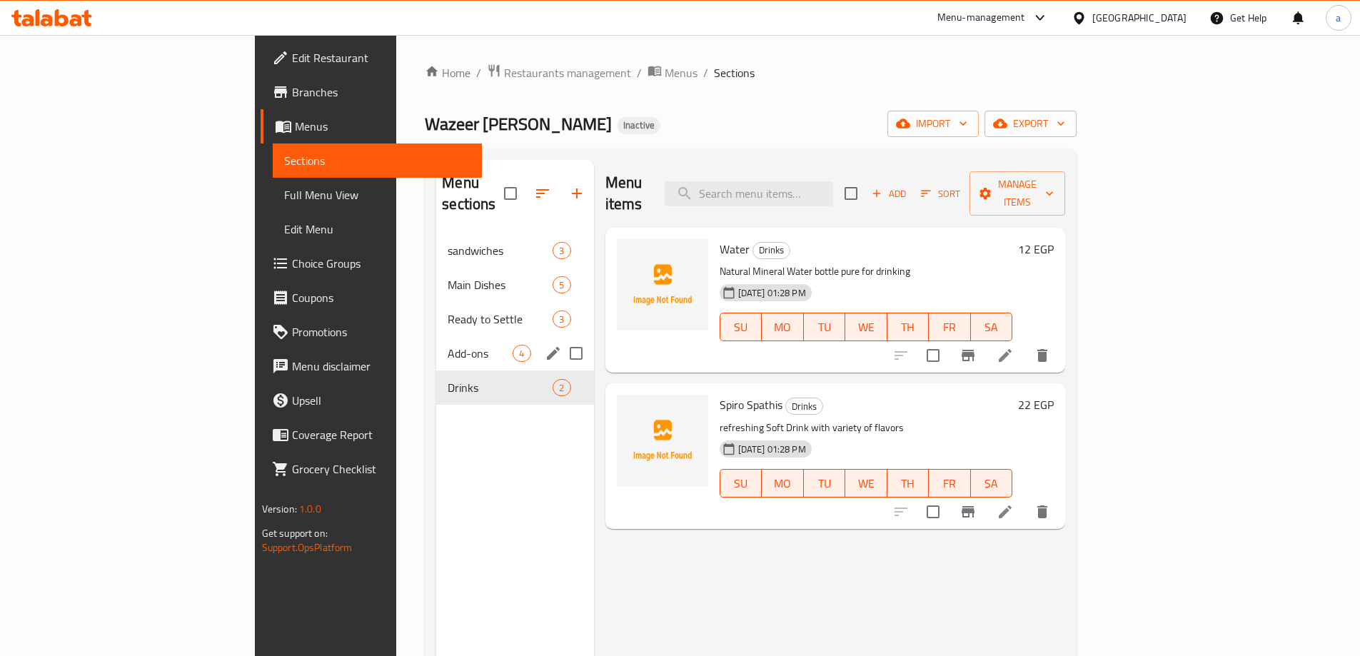
click at [436, 336] on div "Add-ons 4" at bounding box center [514, 353] width 157 height 34
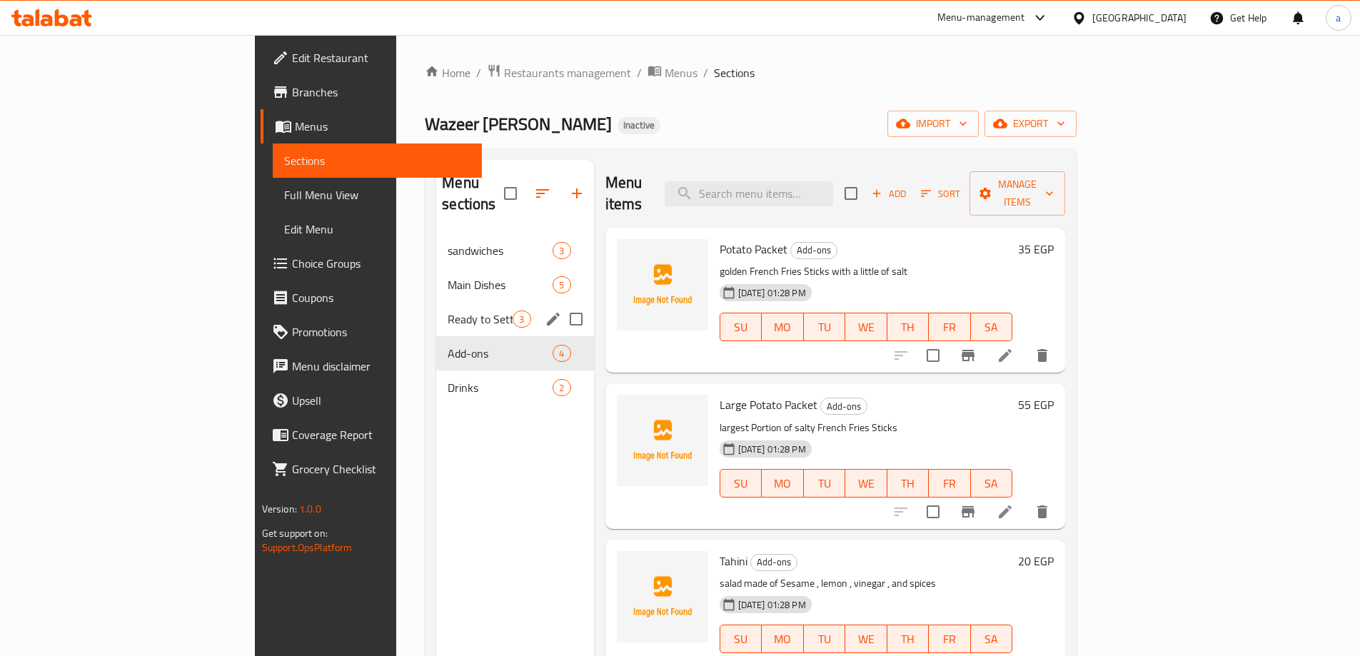
click at [448, 311] on span "Ready to Settle" at bounding box center [480, 319] width 65 height 17
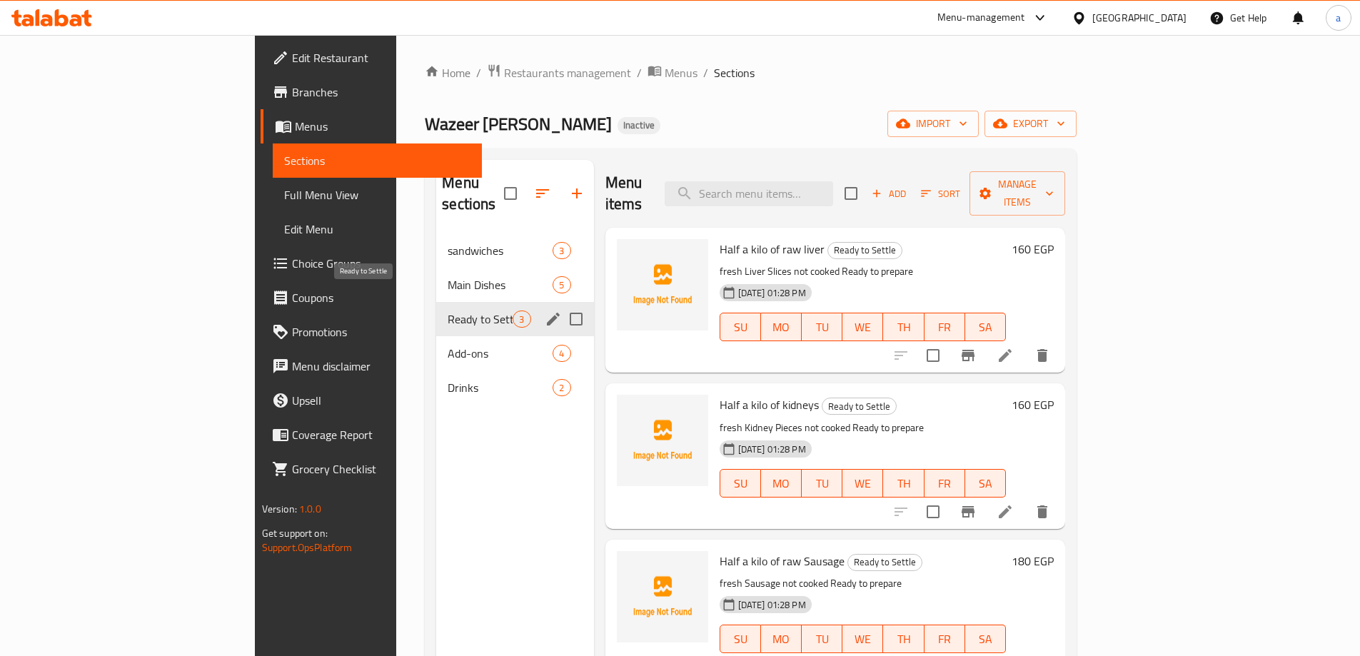
click at [436, 302] on div "Ready to Settle 3" at bounding box center [514, 319] width 157 height 34
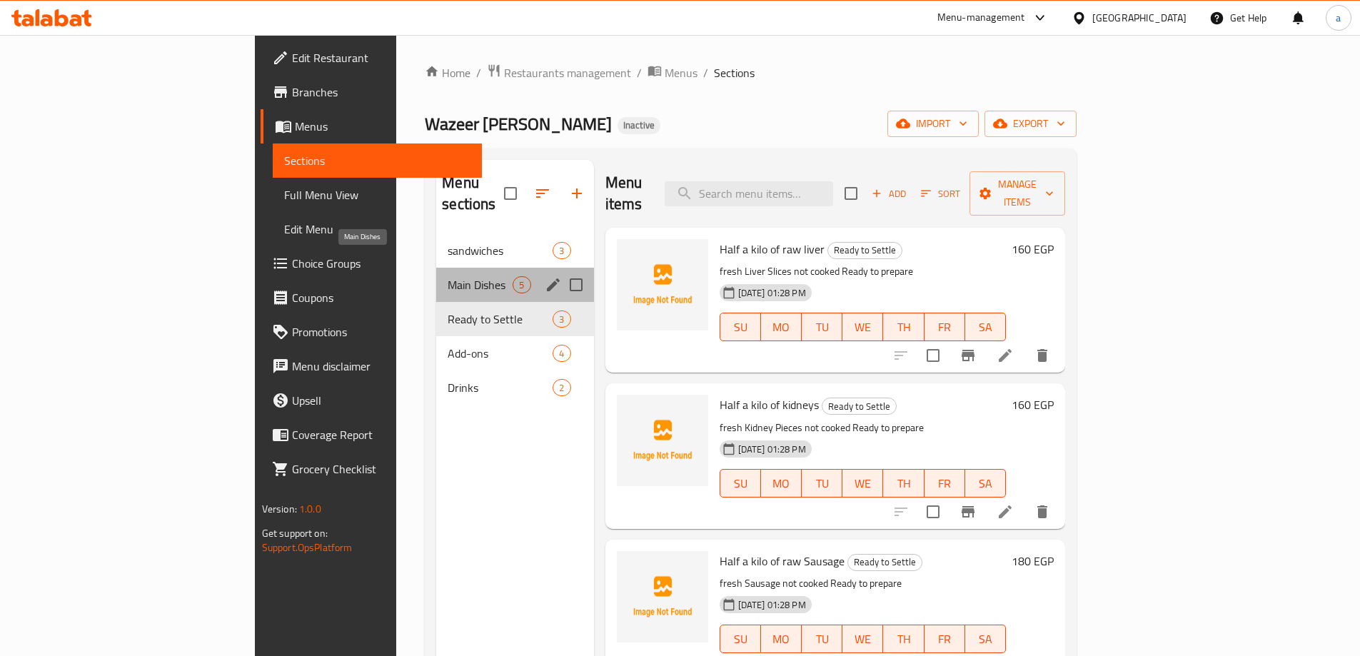
click at [448, 276] on span "Main Dishes" at bounding box center [480, 284] width 65 height 17
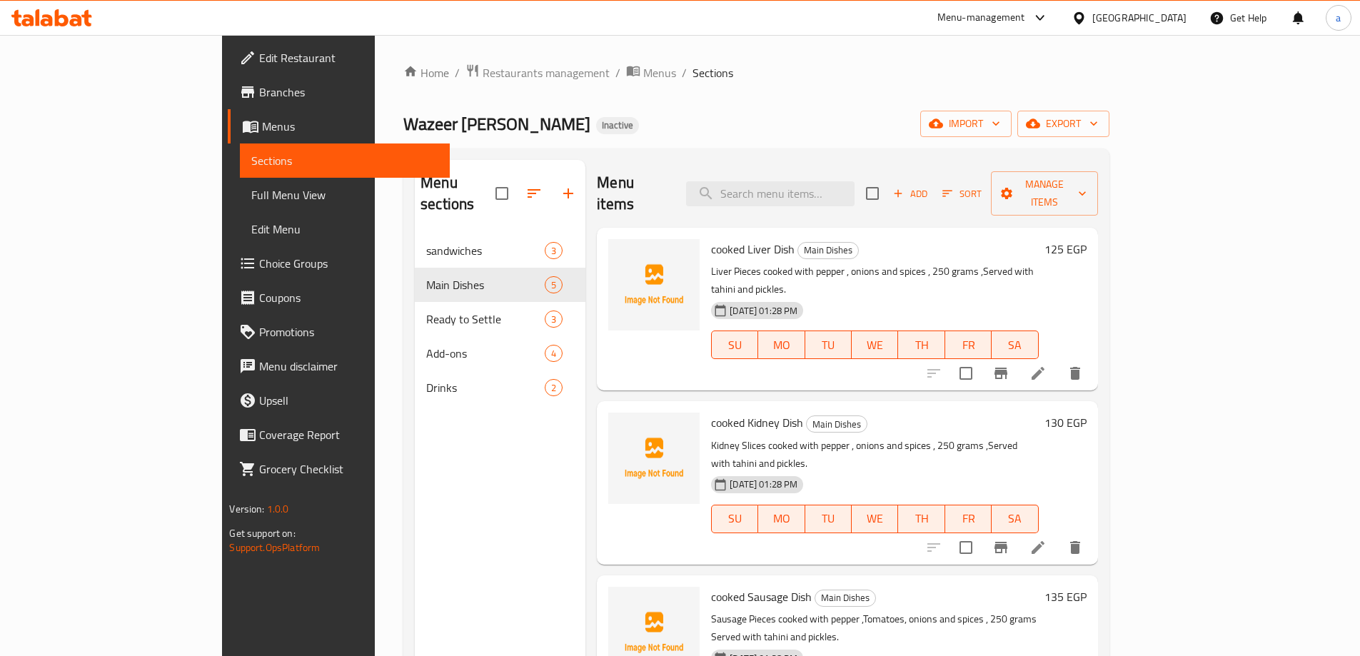
click at [1160, 31] on div "[GEOGRAPHIC_DATA]" at bounding box center [1129, 18] width 138 height 34
click at [1187, 6] on div "[GEOGRAPHIC_DATA]" at bounding box center [1129, 18] width 138 height 34
click at [1166, 24] on div "[GEOGRAPHIC_DATA]" at bounding box center [1139, 18] width 94 height 16
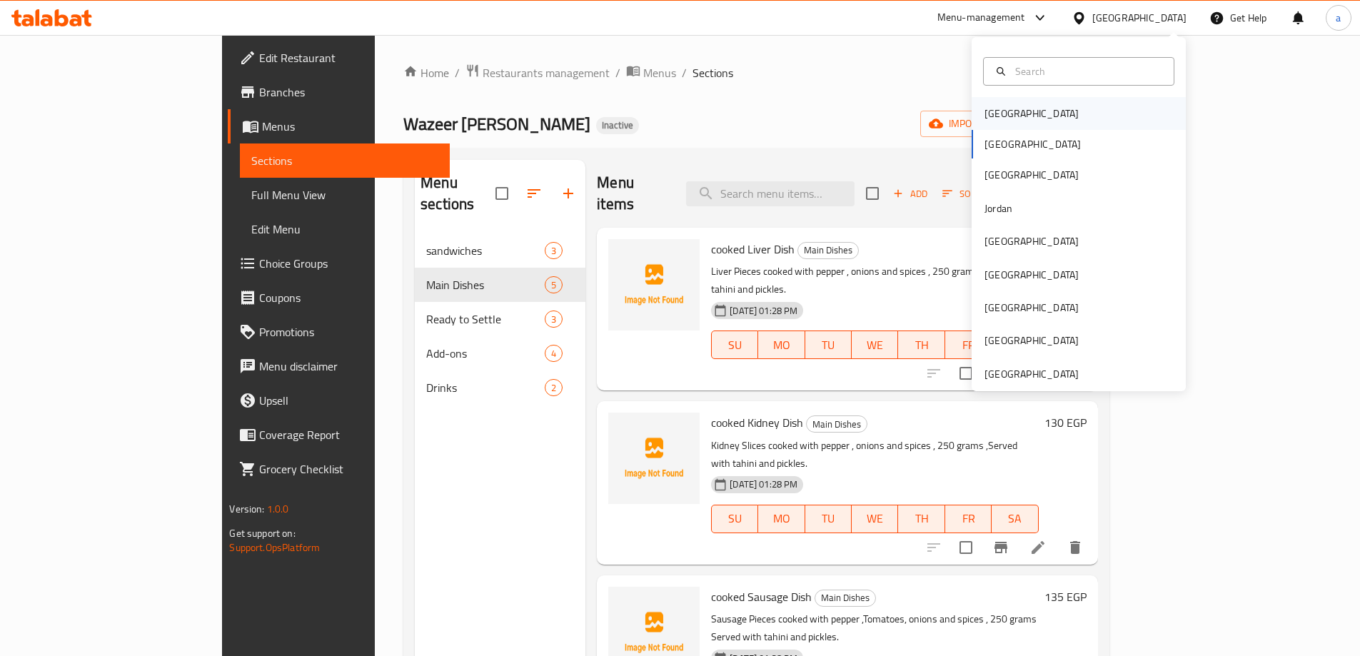
click at [1058, 106] on div "[GEOGRAPHIC_DATA]" at bounding box center [1079, 113] width 214 height 33
